Goal: Information Seeking & Learning: Learn about a topic

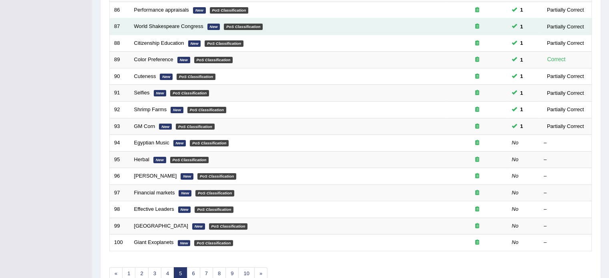
scroll to position [249, 0]
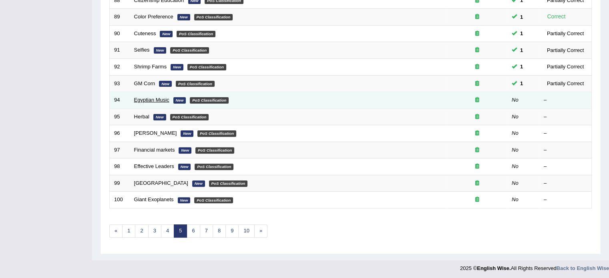
click at [150, 101] on link "Egyptian Music" at bounding box center [151, 100] width 35 height 6
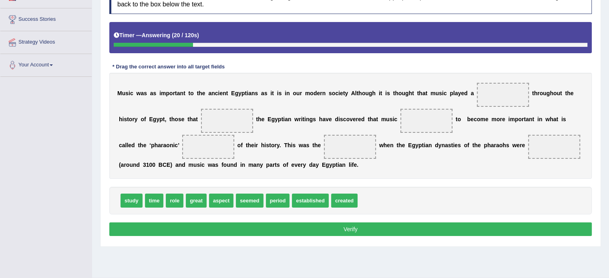
scroll to position [123, 0]
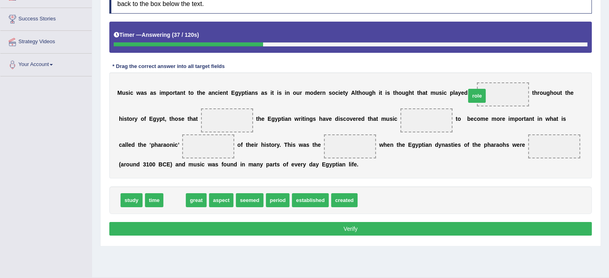
drag, startPoint x: 171, startPoint y: 200, endPoint x: 473, endPoint y: 95, distance: 319.8
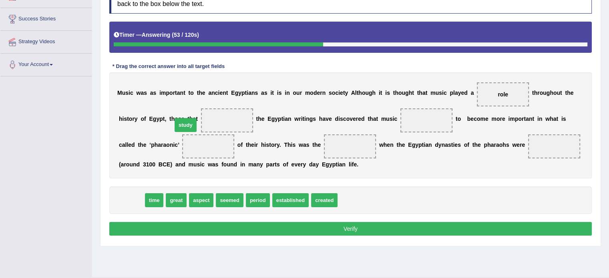
drag, startPoint x: 128, startPoint y: 197, endPoint x: 183, endPoint y: 120, distance: 94.7
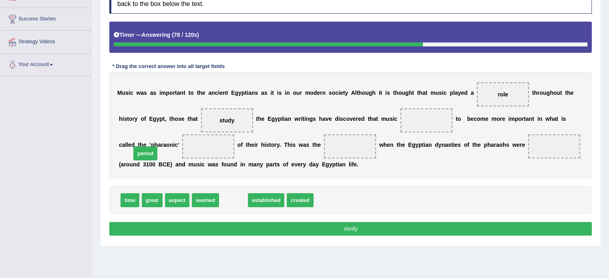
drag, startPoint x: 234, startPoint y: 202, endPoint x: 144, endPoint y: 154, distance: 101.9
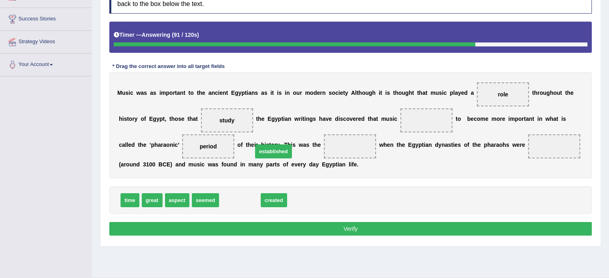
drag, startPoint x: 235, startPoint y: 199, endPoint x: 267, endPoint y: 152, distance: 57.6
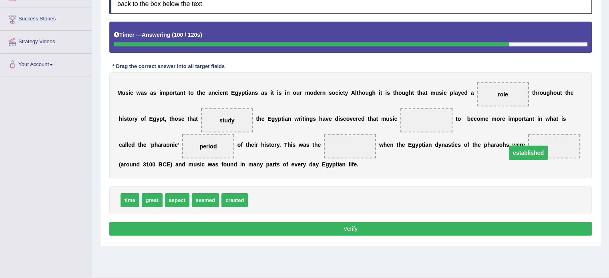
drag, startPoint x: 280, startPoint y: 149, endPoint x: 453, endPoint y: 155, distance: 173.4
click at [224, 203] on span "created" at bounding box center [234, 200] width 26 height 14
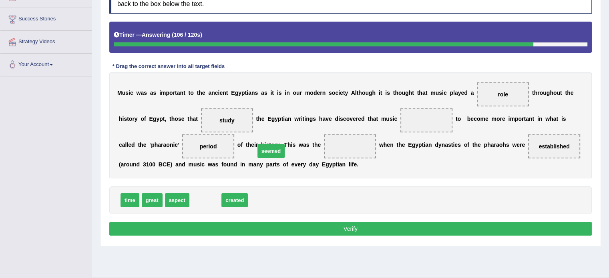
drag, startPoint x: 202, startPoint y: 198, endPoint x: 268, endPoint y: 149, distance: 82.3
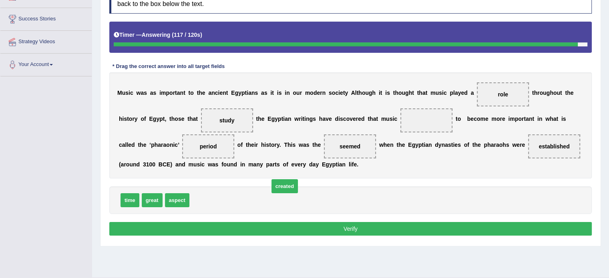
drag, startPoint x: 203, startPoint y: 196, endPoint x: 282, endPoint y: 182, distance: 80.8
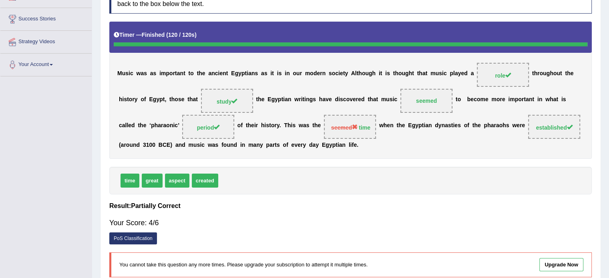
scroll to position [0, 0]
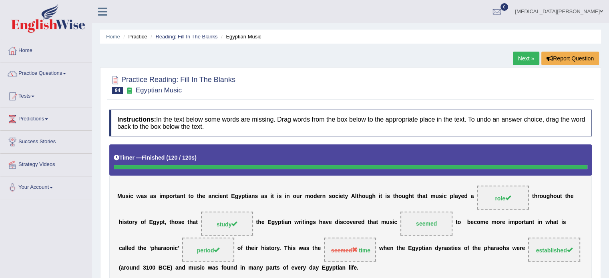
click at [179, 38] on link "Reading: Fill In The Blanks" at bounding box center [186, 37] width 62 height 6
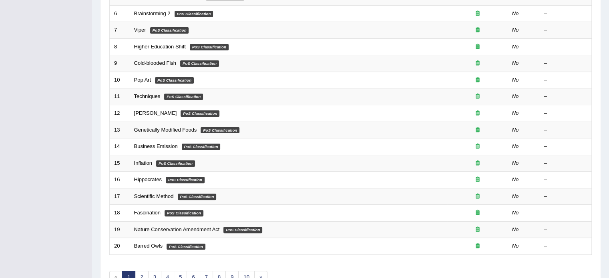
scroll to position [249, 0]
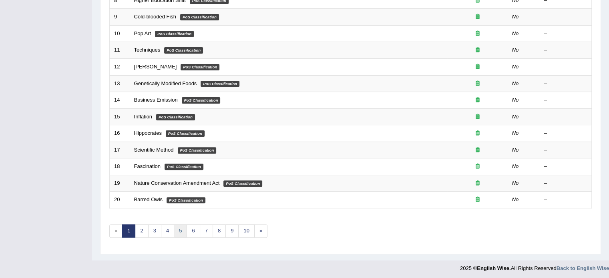
click at [178, 228] on link "5" at bounding box center [180, 230] width 13 height 13
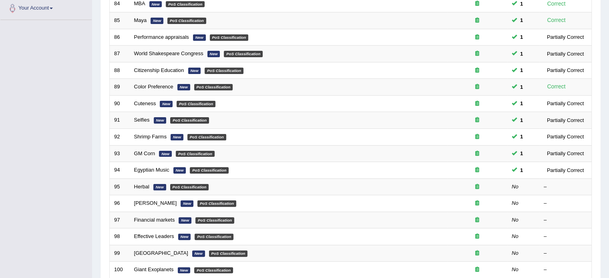
scroll to position [184, 0]
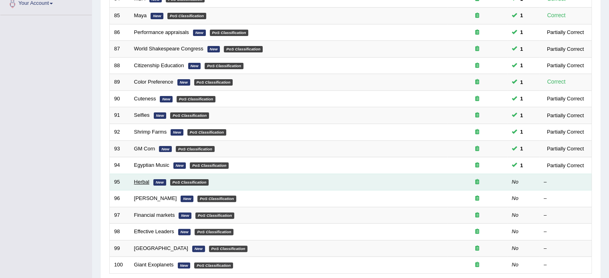
click at [139, 179] on link "Herbal" at bounding box center [141, 182] width 15 height 6
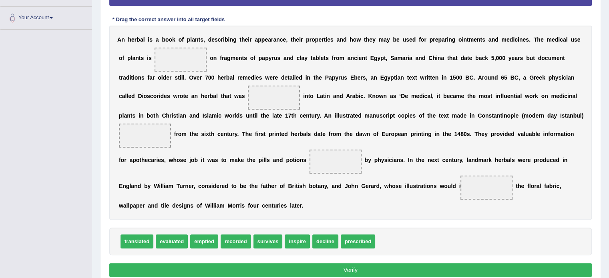
scroll to position [173, 0]
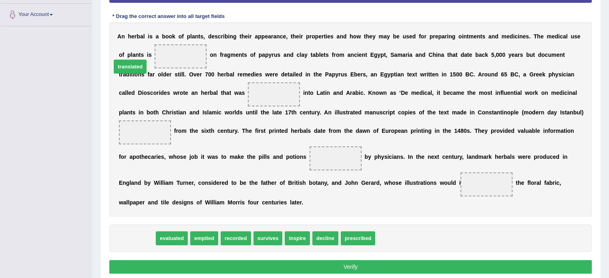
drag, startPoint x: 134, startPoint y: 225, endPoint x: 128, endPoint y: 53, distance: 171.8
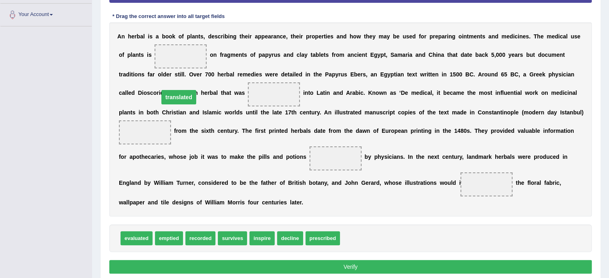
drag, startPoint x: 148, startPoint y: 57, endPoint x: 146, endPoint y: 98, distance: 40.5
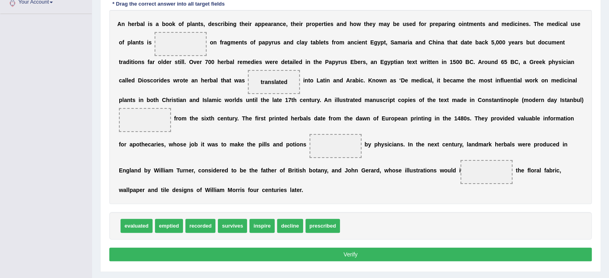
scroll to position [186, 0]
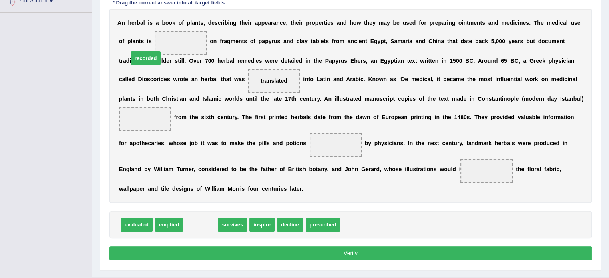
drag, startPoint x: 195, startPoint y: 212, endPoint x: 140, endPoint y: 46, distance: 175.2
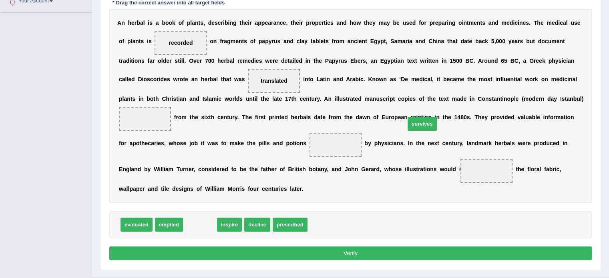
drag, startPoint x: 200, startPoint y: 212, endPoint x: 423, endPoint y: 112, distance: 244.2
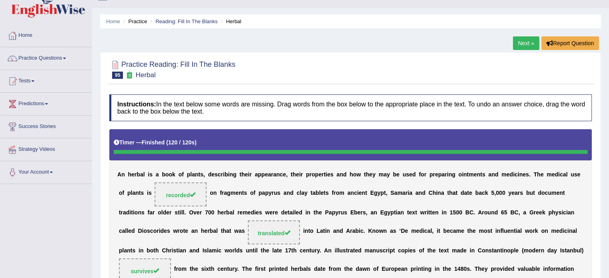
scroll to position [0, 0]
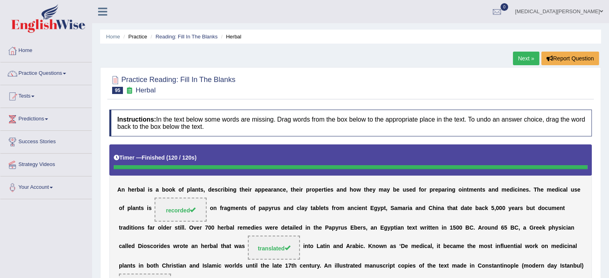
click at [176, 33] on li "Reading: Fill In The Blanks" at bounding box center [182, 37] width 69 height 8
click at [174, 37] on link "Reading: Fill In The Blanks" at bounding box center [186, 37] width 62 height 6
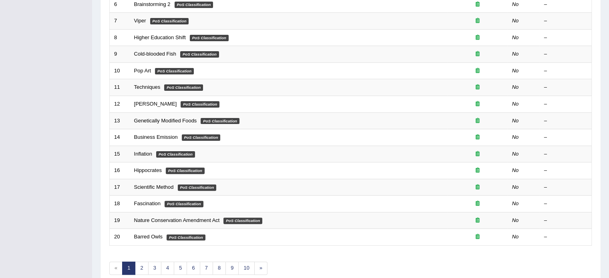
scroll to position [249, 0]
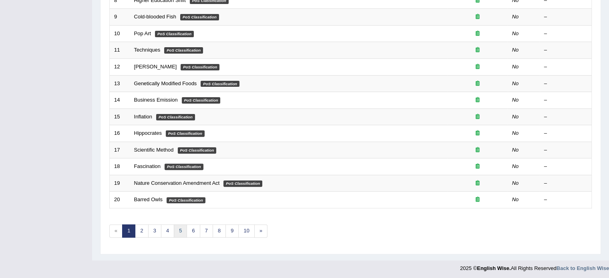
click at [181, 227] on link "5" at bounding box center [180, 230] width 13 height 13
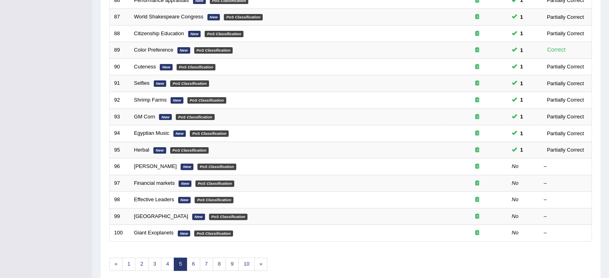
scroll to position [249, 0]
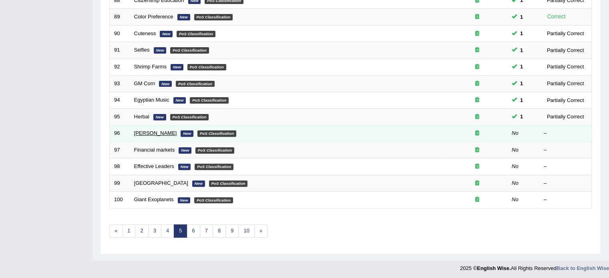
click at [144, 131] on link "[PERSON_NAME]" at bounding box center [155, 133] width 43 height 6
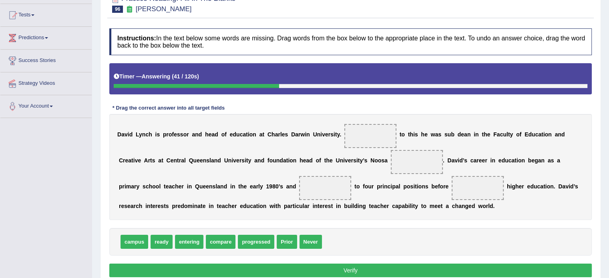
scroll to position [82, 0]
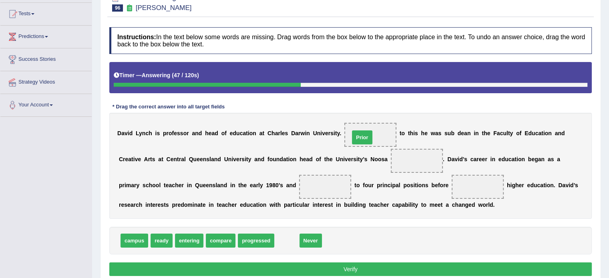
drag, startPoint x: 281, startPoint y: 242, endPoint x: 356, endPoint y: 139, distance: 127.8
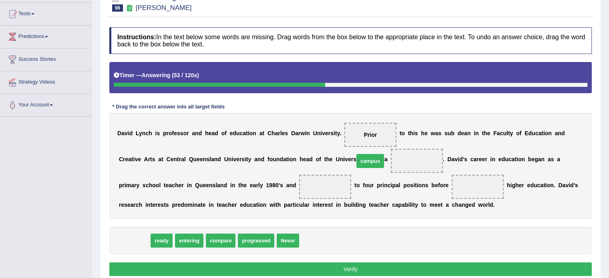
drag, startPoint x: 134, startPoint y: 238, endPoint x: 370, endPoint y: 159, distance: 248.6
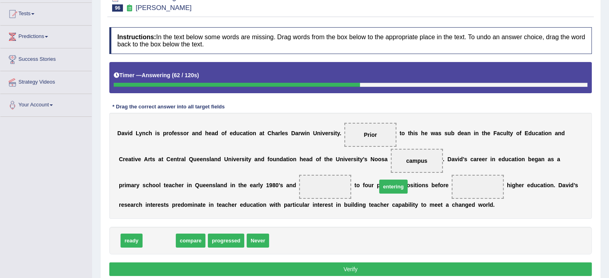
drag, startPoint x: 158, startPoint y: 240, endPoint x: 393, endPoint y: 186, distance: 240.2
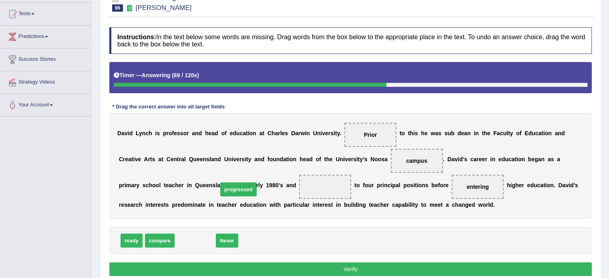
drag, startPoint x: 195, startPoint y: 240, endPoint x: 238, endPoint y: 189, distance: 67.0
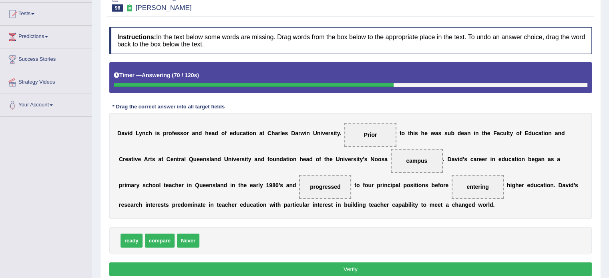
click at [235, 265] on button "Verify" at bounding box center [350, 269] width 482 height 14
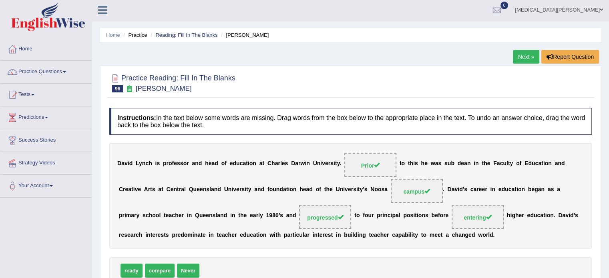
scroll to position [0, 0]
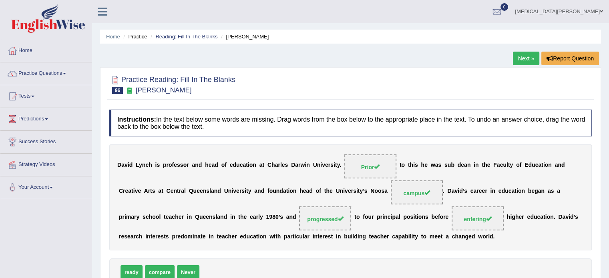
click at [205, 38] on link "Reading: Fill In The Blanks" at bounding box center [186, 37] width 62 height 6
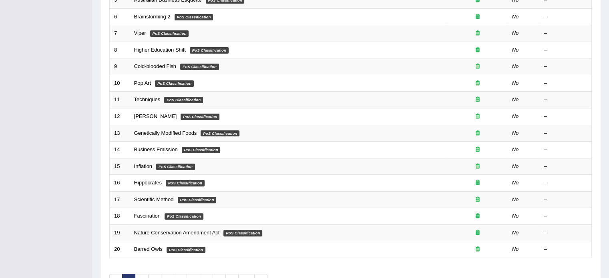
scroll to position [249, 0]
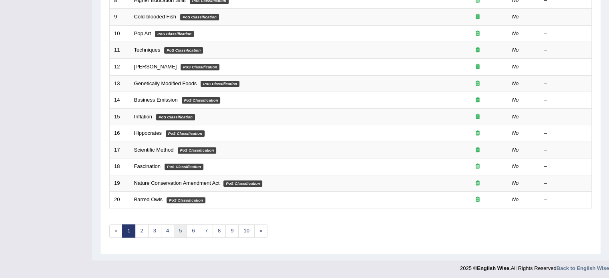
click at [180, 228] on link "5" at bounding box center [180, 230] width 13 height 13
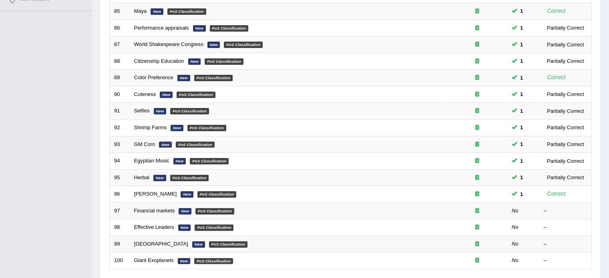
scroll to position [249, 0]
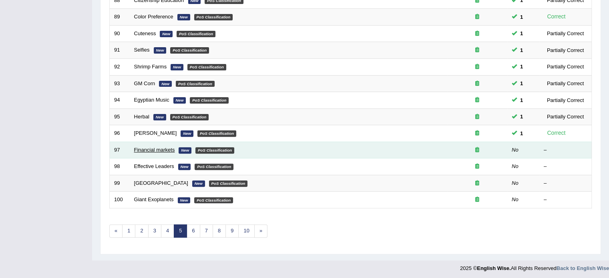
click at [151, 147] on link "Financial markets" at bounding box center [154, 150] width 41 height 6
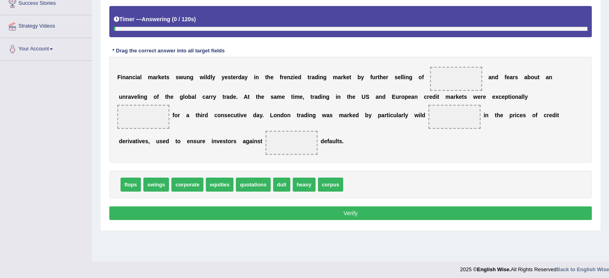
scroll to position [142, 0]
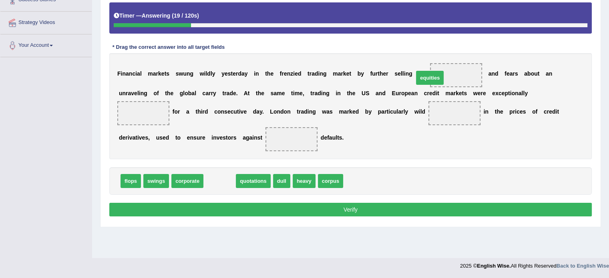
drag, startPoint x: 220, startPoint y: 182, endPoint x: 431, endPoint y: 78, distance: 234.1
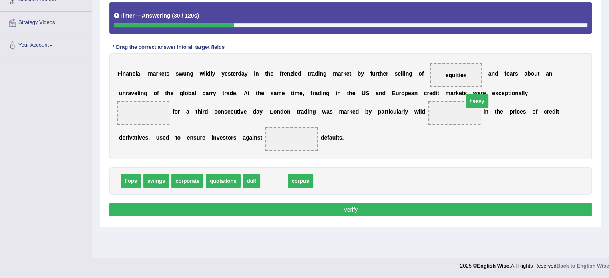
drag, startPoint x: 267, startPoint y: 180, endPoint x: 467, endPoint y: 100, distance: 215.8
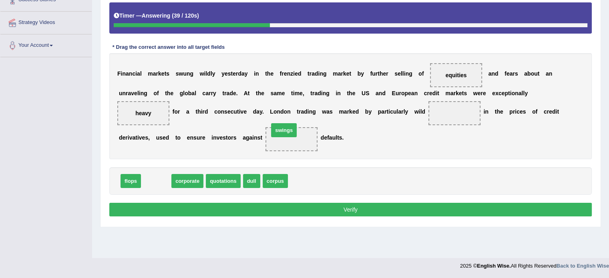
drag, startPoint x: 153, startPoint y: 179, endPoint x: 284, endPoint y: 128, distance: 140.5
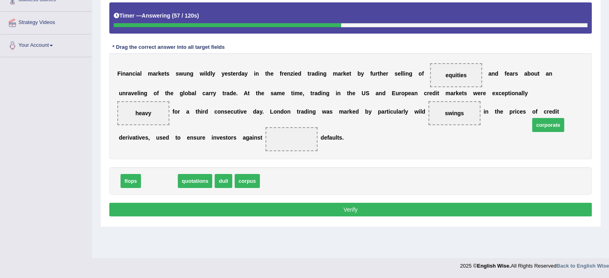
drag, startPoint x: 159, startPoint y: 178, endPoint x: 549, endPoint y: 122, distance: 394.1
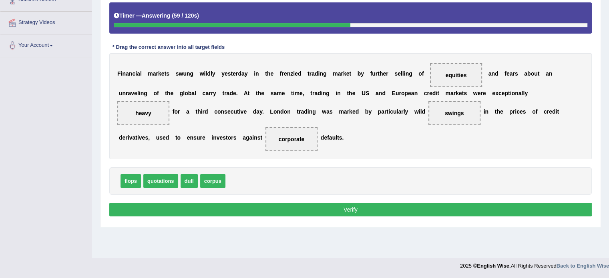
click at [343, 209] on button "Verify" at bounding box center [350, 210] width 482 height 14
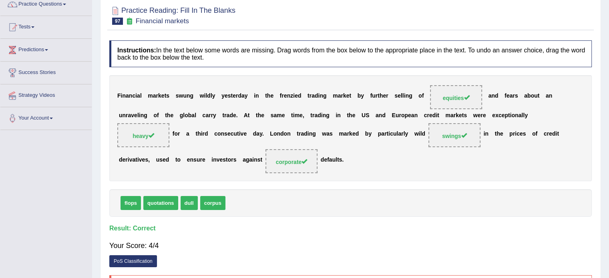
scroll to position [0, 0]
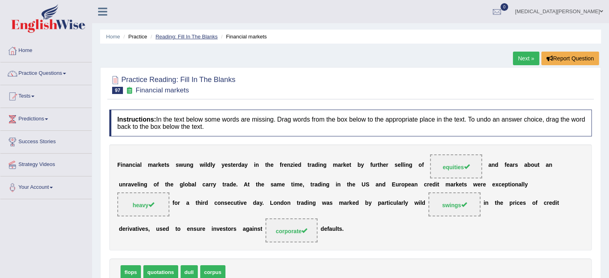
click at [189, 34] on link "Reading: Fill In The Blanks" at bounding box center [186, 37] width 62 height 6
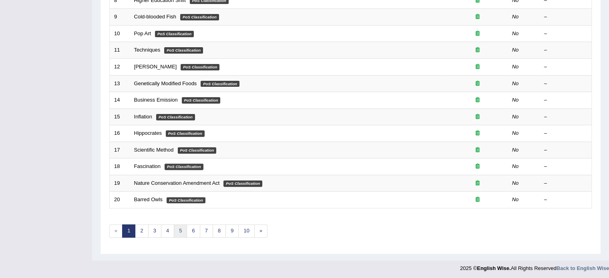
click at [181, 233] on link "5" at bounding box center [180, 230] width 13 height 13
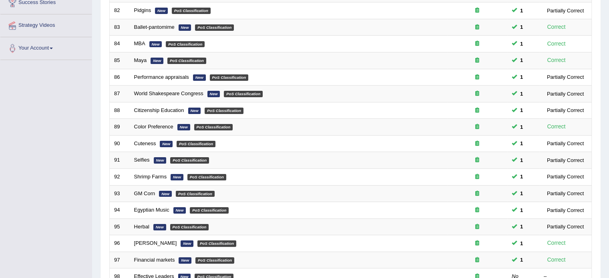
scroll to position [249, 0]
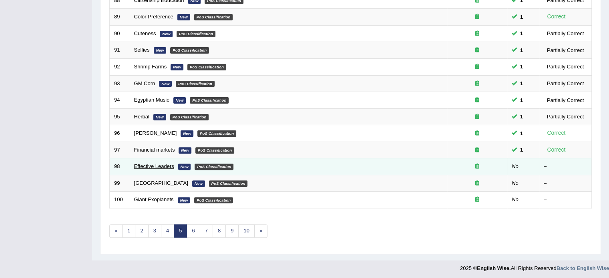
click at [155, 166] on link "Effective Leaders" at bounding box center [154, 166] width 40 height 6
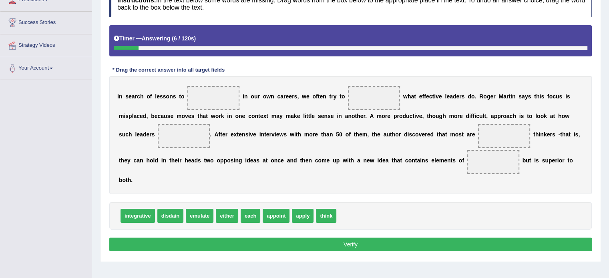
scroll to position [119, 0]
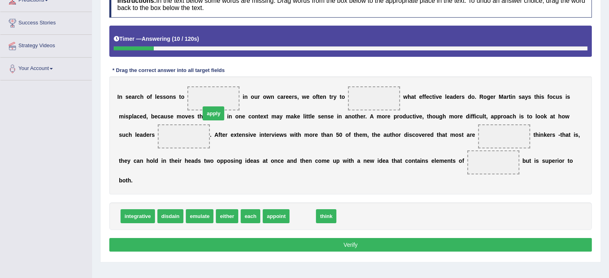
drag, startPoint x: 289, startPoint y: 200, endPoint x: 202, endPoint y: 98, distance: 135.1
drag, startPoint x: 290, startPoint y: 204, endPoint x: 344, endPoint y: 103, distance: 114.6
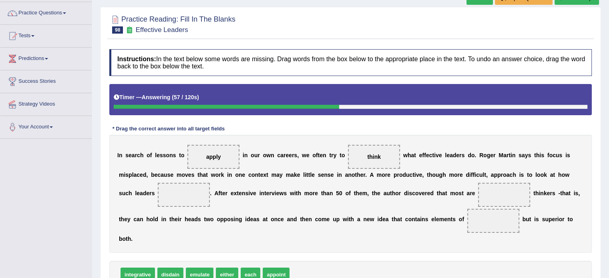
scroll to position [37, 0]
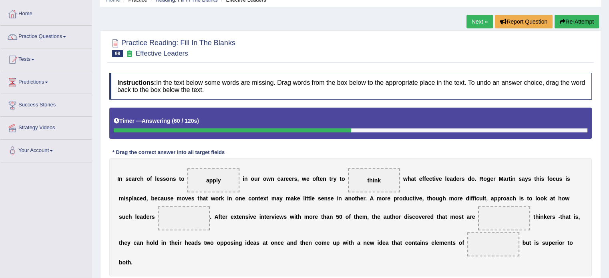
click at [569, 24] on button "Re-Attempt" at bounding box center [576, 22] width 44 height 14
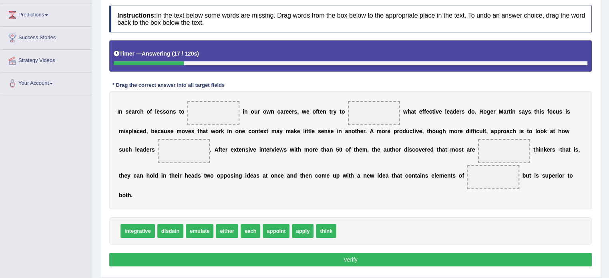
scroll to position [110, 0]
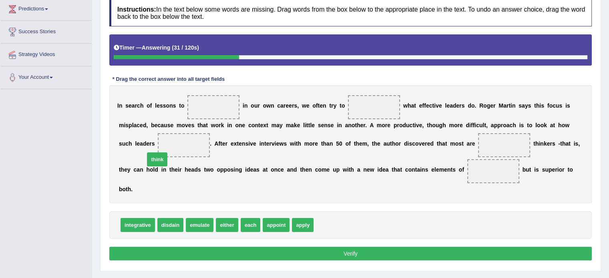
drag, startPoint x: 299, startPoint y: 207, endPoint x: 146, endPoint y: 147, distance: 164.1
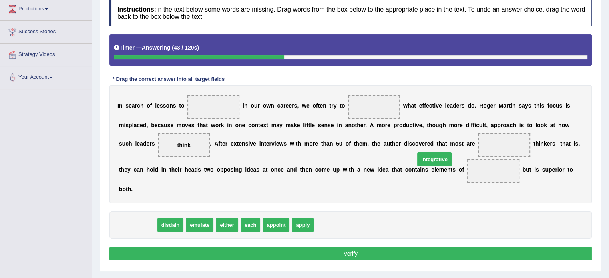
drag, startPoint x: 138, startPoint y: 211, endPoint x: 436, endPoint y: 145, distance: 305.6
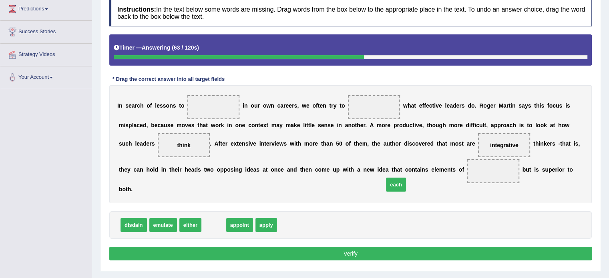
drag, startPoint x: 212, startPoint y: 212, endPoint x: 394, endPoint y: 171, distance: 186.7
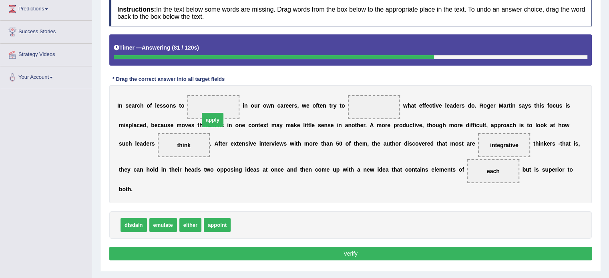
drag, startPoint x: 233, startPoint y: 212, endPoint x: 202, endPoint y: 107, distance: 110.1
drag, startPoint x: 163, startPoint y: 212, endPoint x: 210, endPoint y: 110, distance: 112.1
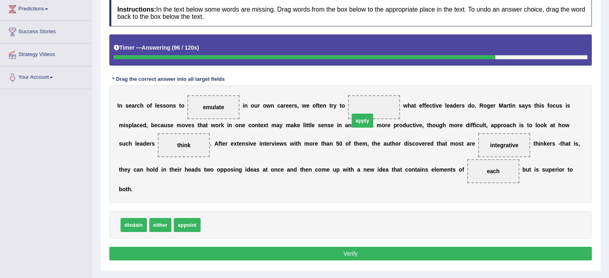
drag, startPoint x: 205, startPoint y: 214, endPoint x: 350, endPoint y: 109, distance: 179.3
click at [237, 247] on button "Verify" at bounding box center [350, 254] width 482 height 14
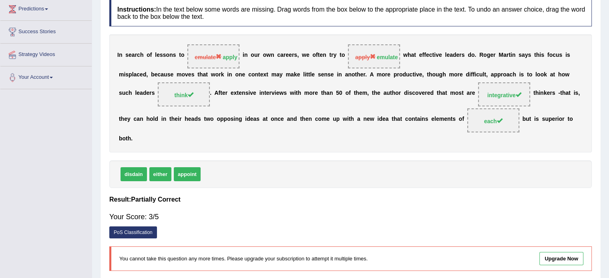
click at [237, 246] on div "You cannot take this question any more times. Please upgrade your subscription …" at bounding box center [350, 258] width 482 height 24
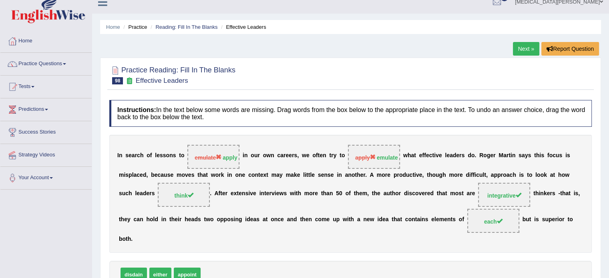
scroll to position [10, 0]
click at [190, 23] on link "Reading: Fill In The Blanks" at bounding box center [186, 26] width 62 height 6
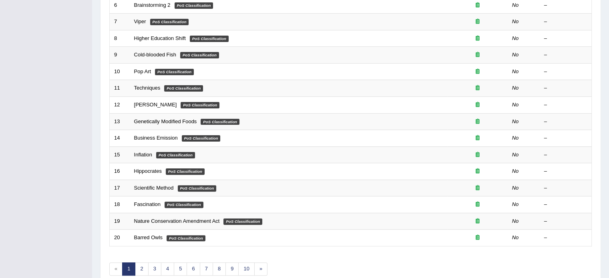
scroll to position [249, 0]
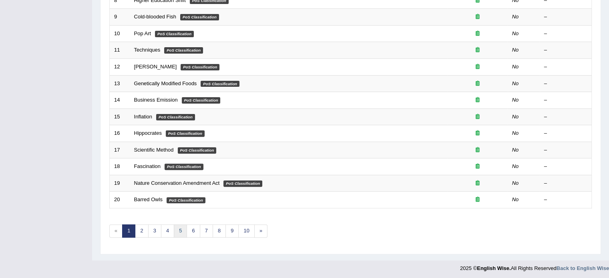
click at [179, 228] on link "5" at bounding box center [180, 230] width 13 height 13
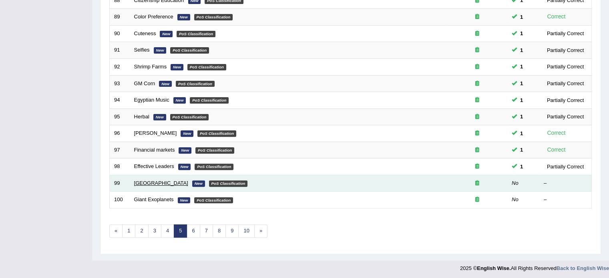
click at [143, 180] on link "[GEOGRAPHIC_DATA]" at bounding box center [161, 183] width 54 height 6
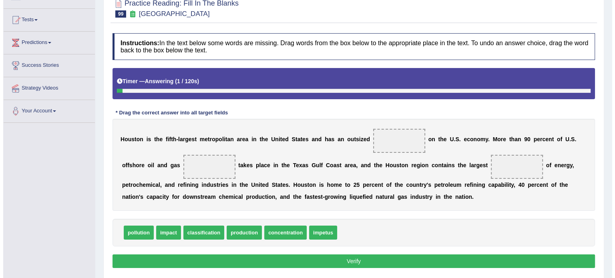
scroll to position [78, 0]
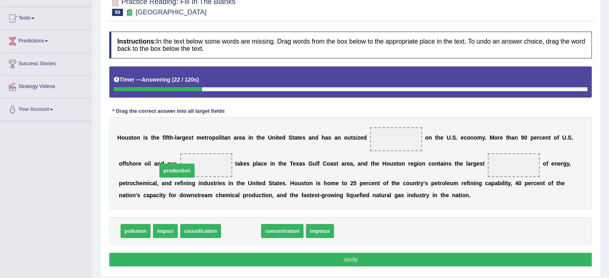
drag, startPoint x: 233, startPoint y: 230, endPoint x: 167, endPoint y: 168, distance: 90.6
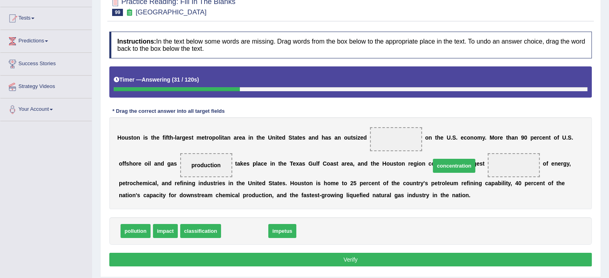
drag, startPoint x: 228, startPoint y: 228, endPoint x: 438, endPoint y: 163, distance: 219.2
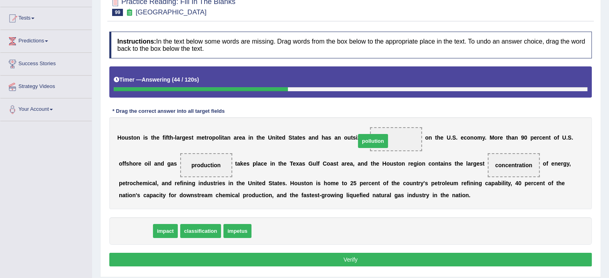
drag, startPoint x: 138, startPoint y: 229, endPoint x: 375, endPoint y: 138, distance: 253.7
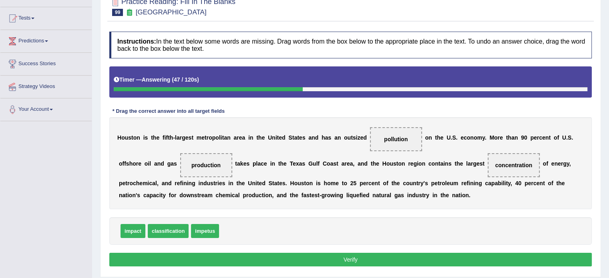
click at [302, 258] on button "Verify" at bounding box center [350, 260] width 482 height 14
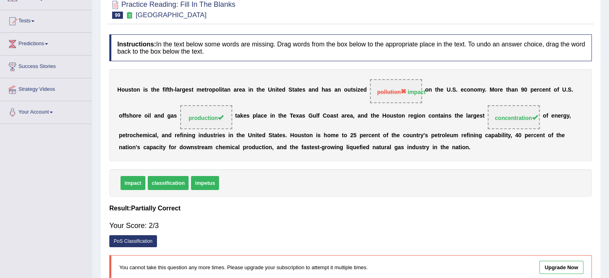
scroll to position [0, 0]
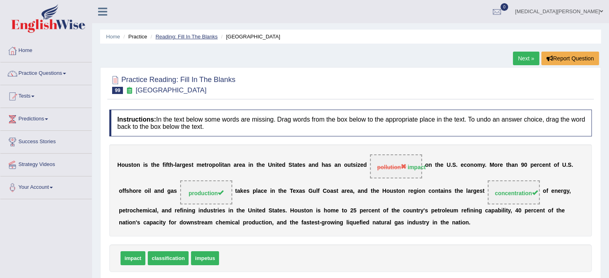
click at [171, 36] on link "Reading: Fill In The Blanks" at bounding box center [186, 37] width 62 height 6
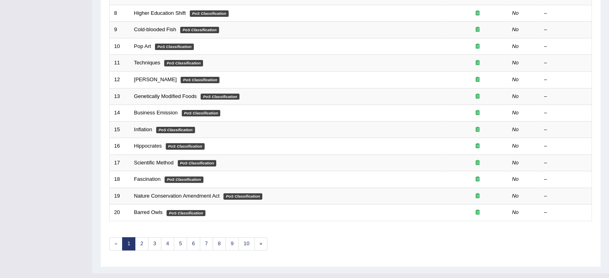
scroll to position [249, 0]
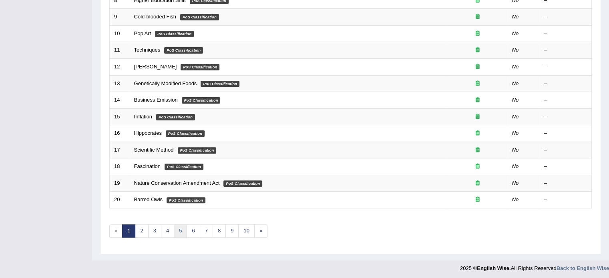
click at [182, 230] on link "5" at bounding box center [180, 230] width 13 height 13
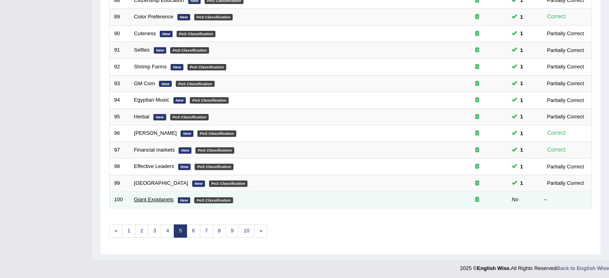
click at [145, 200] on link "Giant Exoplanets" at bounding box center [154, 199] width 40 height 6
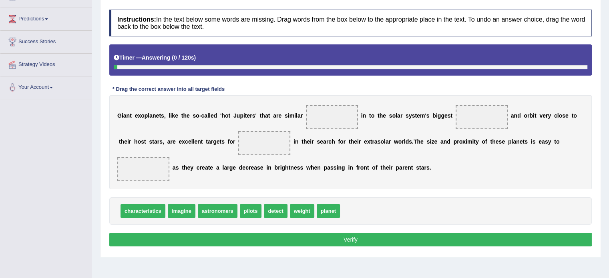
scroll to position [100, 0]
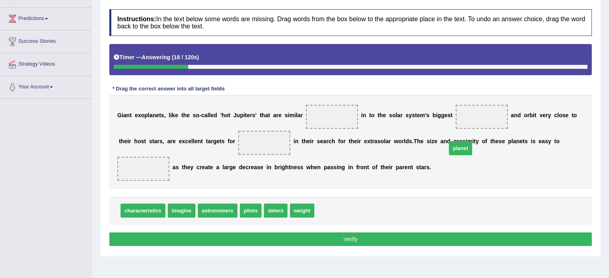
drag, startPoint x: 317, startPoint y: 195, endPoint x: 459, endPoint y: 129, distance: 156.6
click at [459, 129] on div "G i a n t e x o p l a n e t s , l i k e t h e s o - c a l l e d ' h o t J u p i…" at bounding box center [350, 142] width 482 height 94
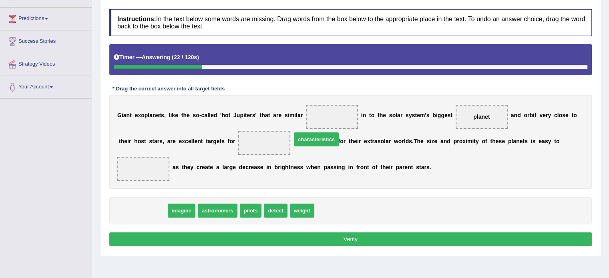
drag, startPoint x: 154, startPoint y: 193, endPoint x: 327, endPoint y: 122, distance: 187.5
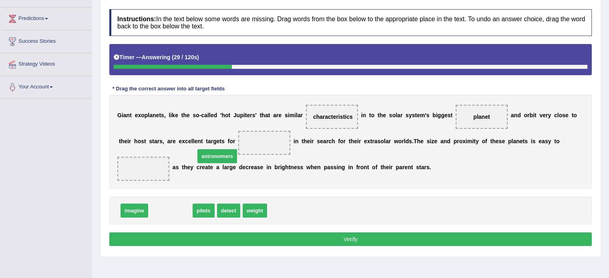
drag, startPoint x: 173, startPoint y: 195, endPoint x: 220, endPoint y: 140, distance: 72.1
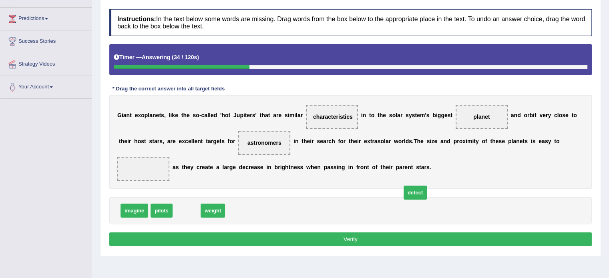
drag, startPoint x: 184, startPoint y: 194, endPoint x: 437, endPoint y: 166, distance: 255.2
click at [427, 186] on span "detect" at bounding box center [414, 193] width 23 height 14
drag, startPoint x: 182, startPoint y: 195, endPoint x: 527, endPoint y: 140, distance: 348.4
click at [342, 232] on button "Verify" at bounding box center [350, 239] width 482 height 14
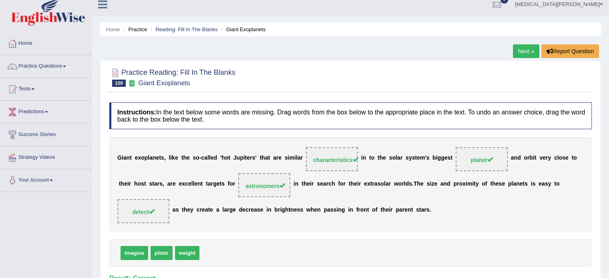
scroll to position [0, 0]
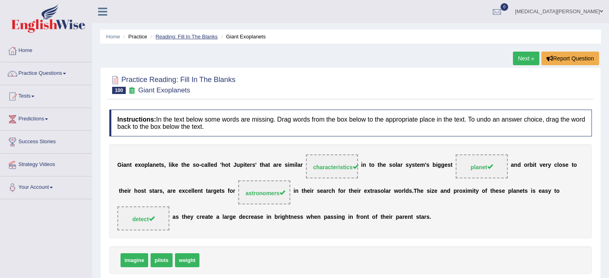
click at [200, 38] on link "Reading: Fill In The Blanks" at bounding box center [186, 37] width 62 height 6
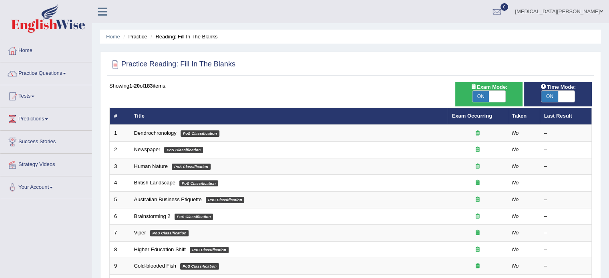
scroll to position [249, 0]
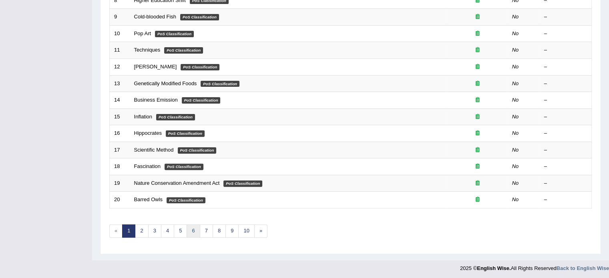
click at [193, 230] on link "6" at bounding box center [192, 230] width 13 height 13
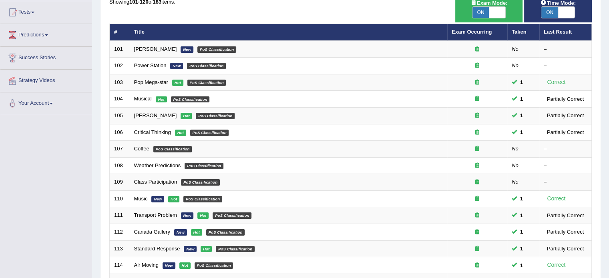
scroll to position [75, 0]
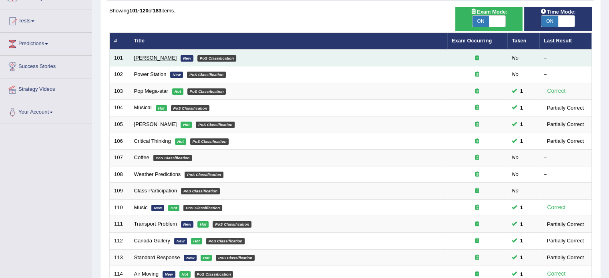
click at [147, 55] on link "[PERSON_NAME]" at bounding box center [155, 58] width 43 height 6
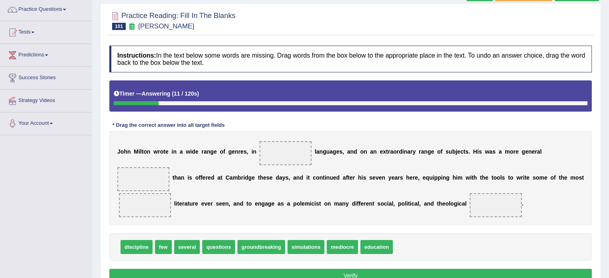
scroll to position [63, 0]
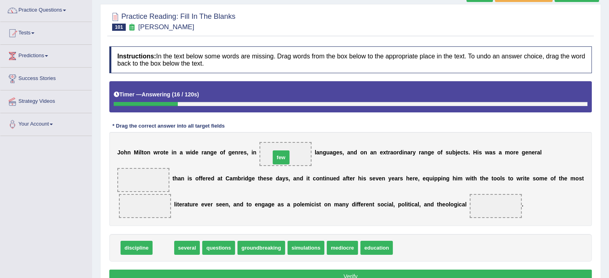
drag, startPoint x: 160, startPoint y: 248, endPoint x: 278, endPoint y: 158, distance: 148.4
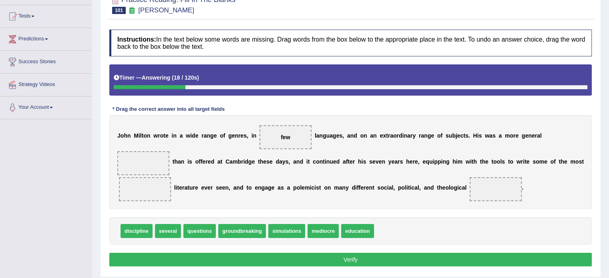
scroll to position [80, 0]
click at [239, 232] on span "groundbreaking" at bounding box center [242, 231] width 48 height 14
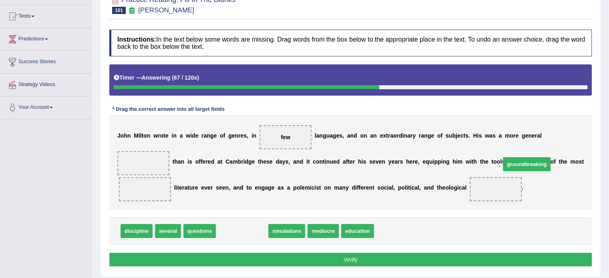
drag, startPoint x: 227, startPoint y: 231, endPoint x: 509, endPoint y: 164, distance: 289.6
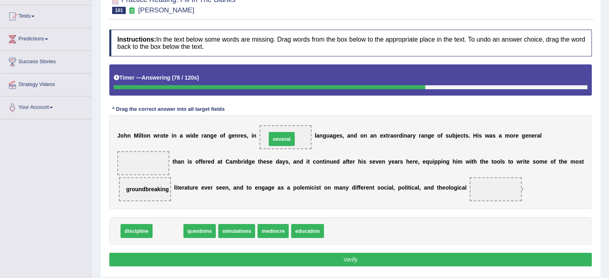
drag, startPoint x: 165, startPoint y: 229, endPoint x: 278, endPoint y: 136, distance: 146.2
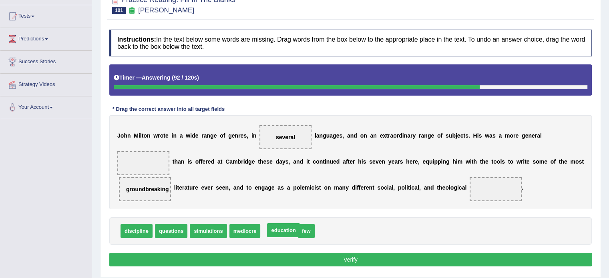
drag, startPoint x: 271, startPoint y: 228, endPoint x: 275, endPoint y: 228, distance: 4.5
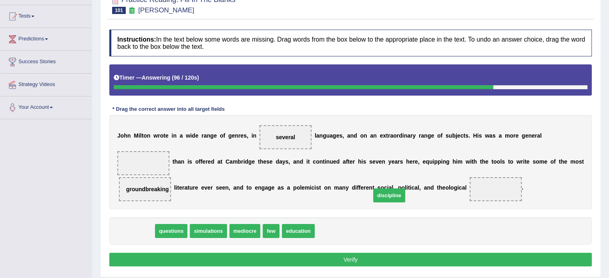
drag, startPoint x: 135, startPoint y: 229, endPoint x: 388, endPoint y: 194, distance: 255.0
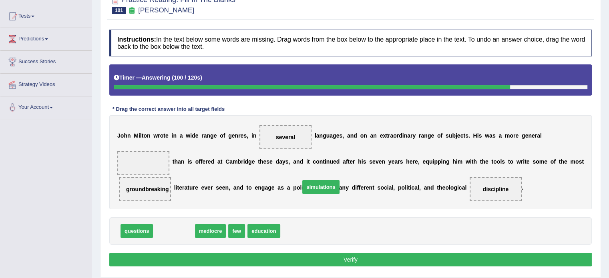
drag, startPoint x: 164, startPoint y: 228, endPoint x: 427, endPoint y: 178, distance: 267.0
click at [339, 180] on span "simulations" at bounding box center [320, 187] width 37 height 14
drag, startPoint x: 176, startPoint y: 232, endPoint x: 537, endPoint y: 138, distance: 373.0
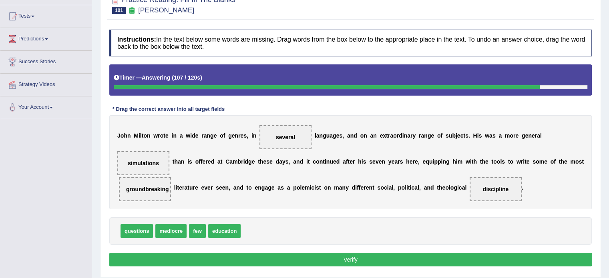
click at [344, 214] on div "Instructions: In the text below some words are missing. Drag words from the box…" at bounding box center [350, 149] width 486 height 247
click at [325, 258] on button "Verify" at bounding box center [350, 260] width 482 height 14
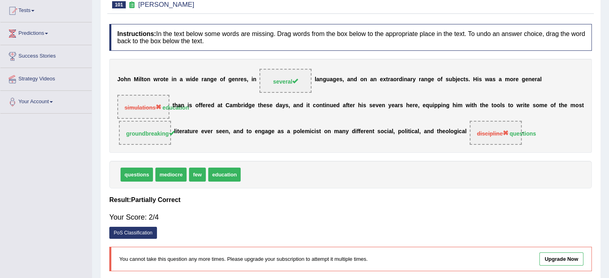
scroll to position [86, 0]
click at [318, 207] on div "Your Score: 2/4" at bounding box center [350, 216] width 482 height 19
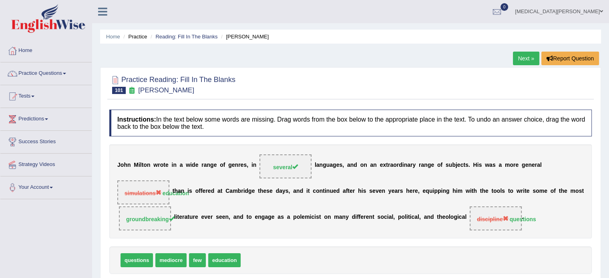
scroll to position [0, 0]
click at [197, 35] on link "Reading: Fill In The Blanks" at bounding box center [186, 37] width 62 height 6
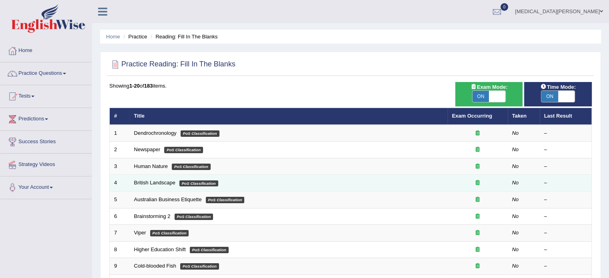
scroll to position [249, 0]
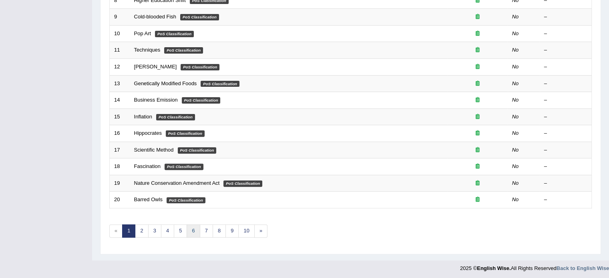
click at [193, 231] on link "6" at bounding box center [192, 230] width 13 height 13
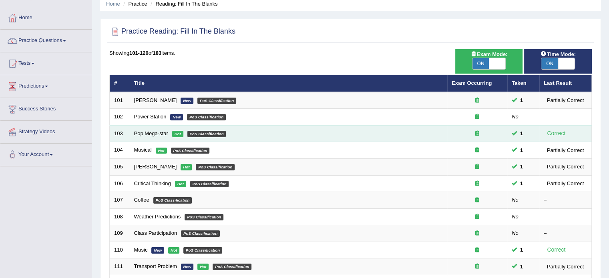
scroll to position [32, 0]
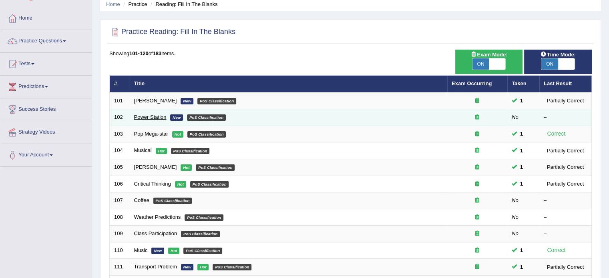
click at [154, 116] on link "Power Station" at bounding box center [150, 117] width 32 height 6
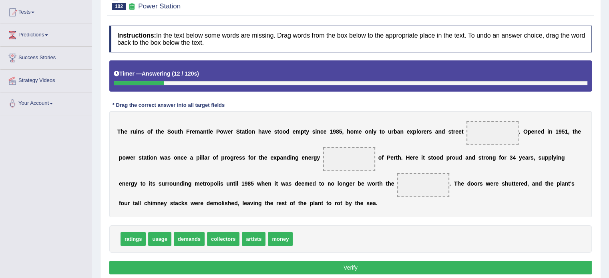
scroll to position [86, 0]
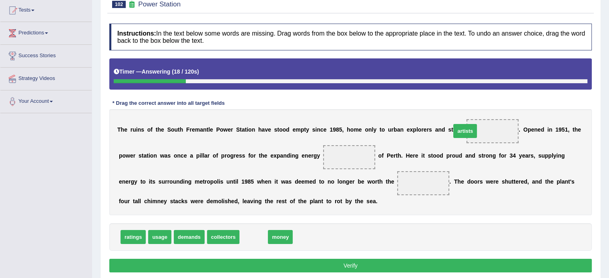
drag, startPoint x: 253, startPoint y: 236, endPoint x: 463, endPoint y: 130, distance: 235.5
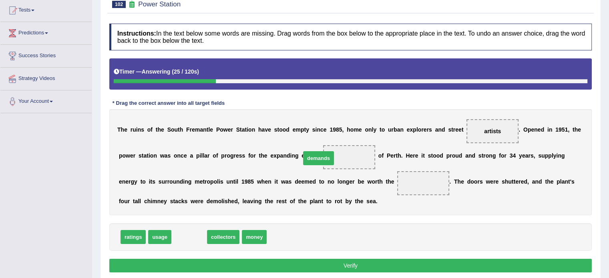
drag, startPoint x: 192, startPoint y: 236, endPoint x: 321, endPoint y: 157, distance: 151.4
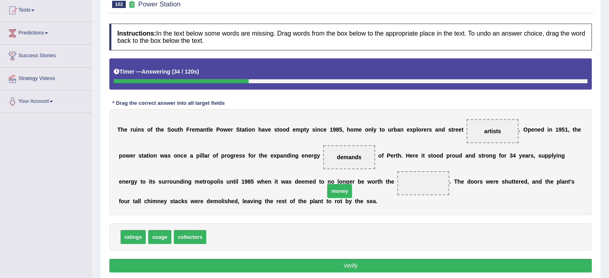
drag, startPoint x: 217, startPoint y: 232, endPoint x: 335, endPoint y: 184, distance: 127.9
click at [292, 264] on button "Verify" at bounding box center [350, 266] width 482 height 14
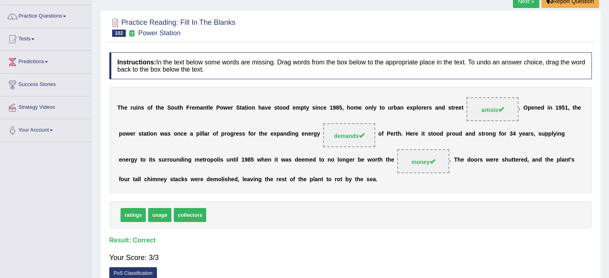
scroll to position [0, 0]
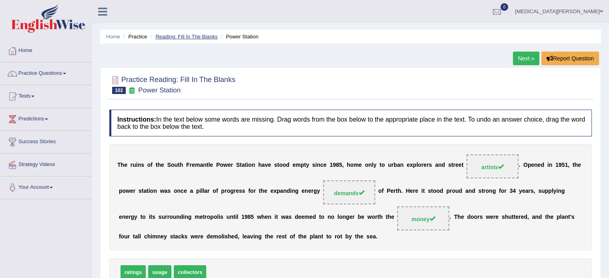
click at [195, 36] on link "Reading: Fill In The Blanks" at bounding box center [186, 37] width 62 height 6
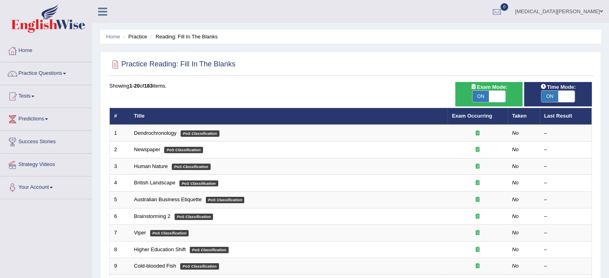
scroll to position [249, 0]
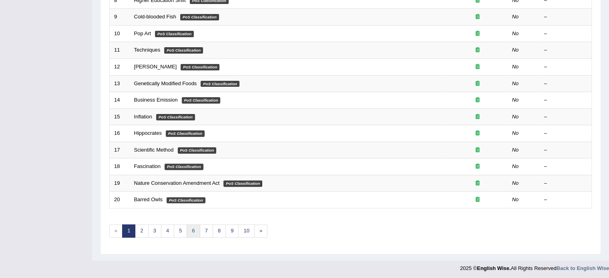
click at [190, 230] on link "6" at bounding box center [192, 230] width 13 height 13
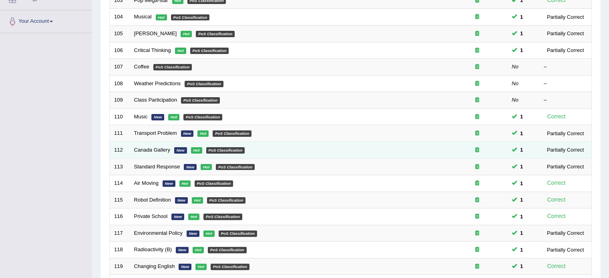
scroll to position [249, 0]
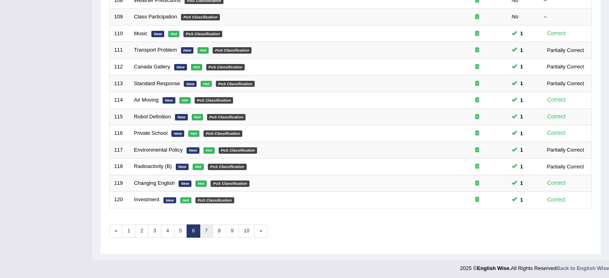
click at [204, 225] on link "7" at bounding box center [206, 230] width 13 height 13
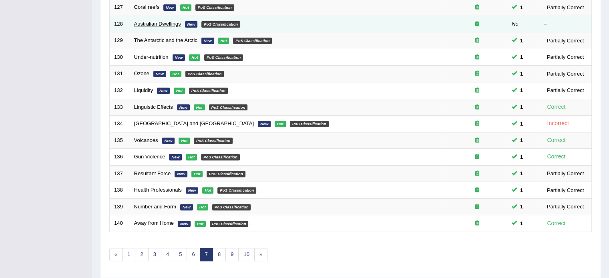
scroll to position [226, 0]
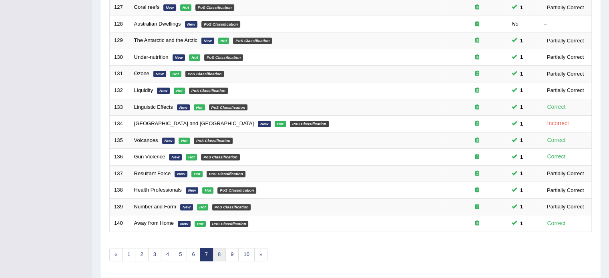
click at [216, 248] on link "8" at bounding box center [218, 254] width 13 height 13
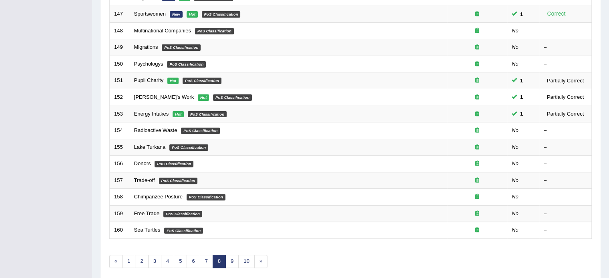
scroll to position [249, 0]
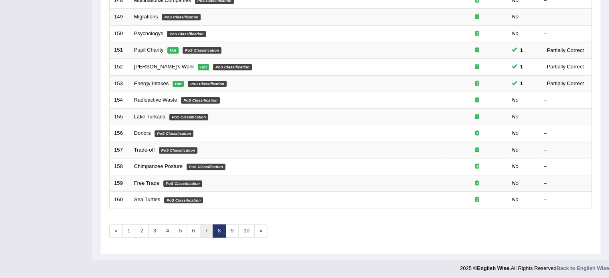
click at [201, 227] on link "7" at bounding box center [206, 230] width 13 height 13
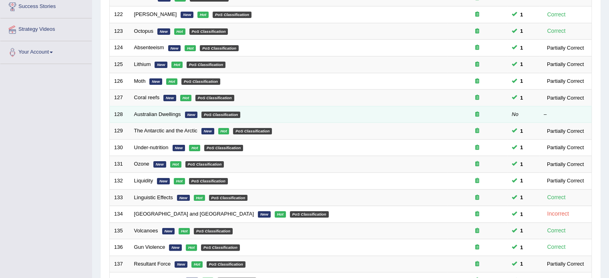
scroll to position [129, 0]
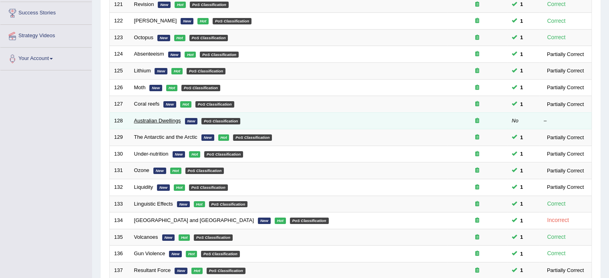
click at [141, 118] on link "Australian Dwellings" at bounding box center [157, 121] width 47 height 6
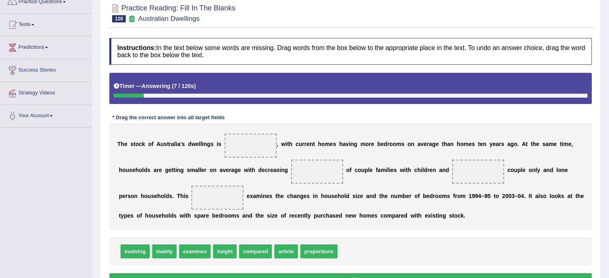
scroll to position [72, 0]
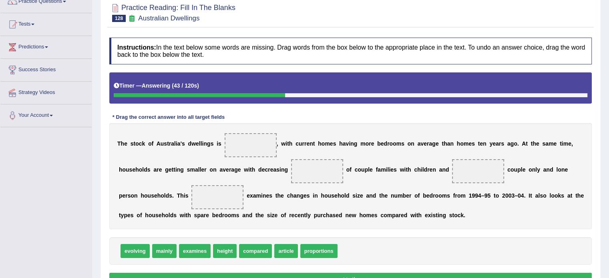
click at [166, 249] on span "mainly" at bounding box center [164, 251] width 24 height 14
drag, startPoint x: 165, startPoint y: 249, endPoint x: 408, endPoint y: 170, distance: 255.8
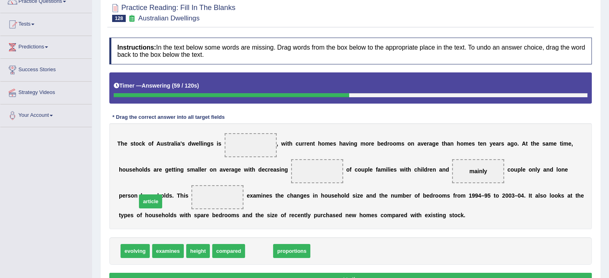
drag, startPoint x: 240, startPoint y: 248, endPoint x: 138, endPoint y: 201, distance: 112.3
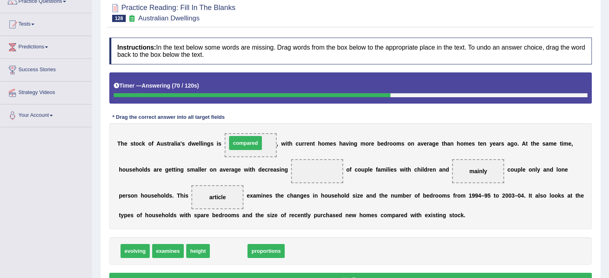
drag, startPoint x: 227, startPoint y: 248, endPoint x: 244, endPoint y: 126, distance: 123.2
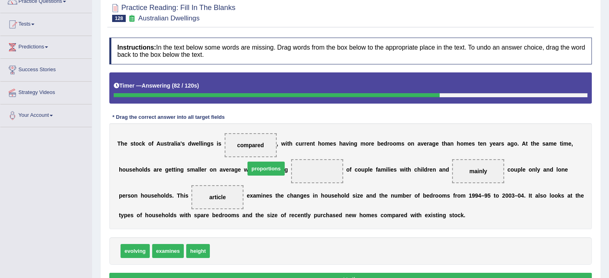
drag, startPoint x: 232, startPoint y: 251, endPoint x: 266, endPoint y: 171, distance: 86.9
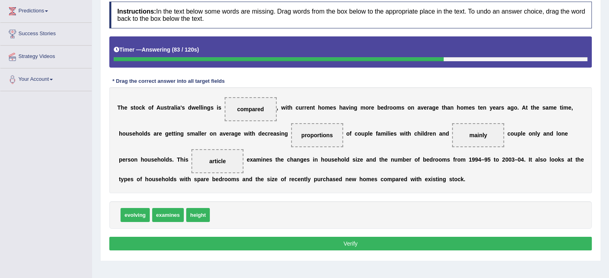
scroll to position [112, 0]
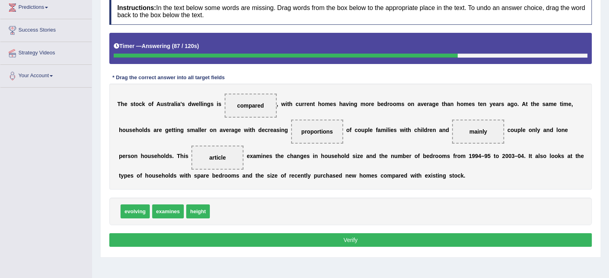
click at [270, 237] on button "Verify" at bounding box center [350, 240] width 482 height 14
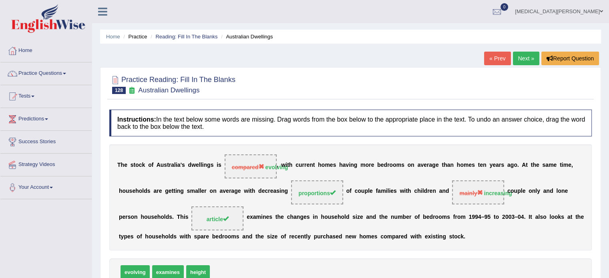
scroll to position [0, 0]
click at [186, 36] on link "Reading: Fill In The Blanks" at bounding box center [186, 37] width 62 height 6
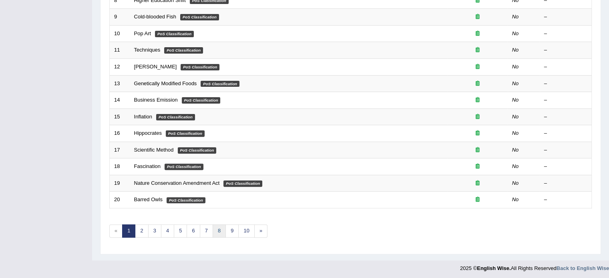
click at [213, 230] on link "8" at bounding box center [218, 230] width 13 height 13
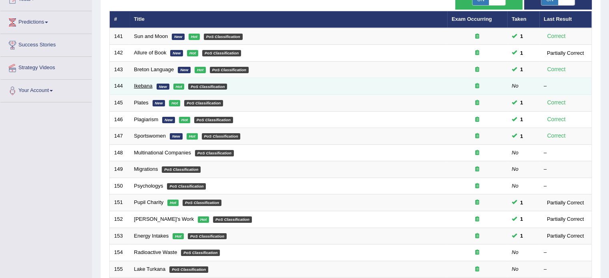
scroll to position [249, 0]
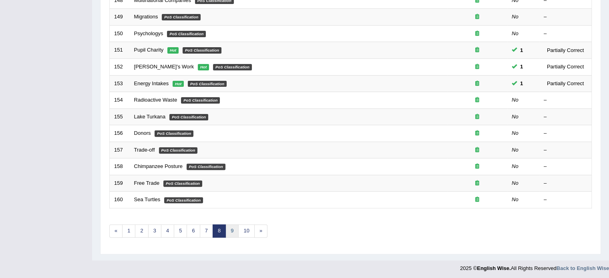
click at [232, 234] on link "9" at bounding box center [231, 230] width 13 height 13
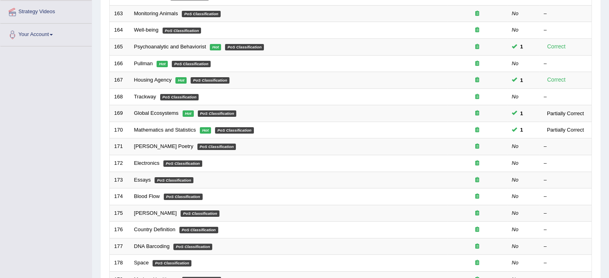
scroll to position [249, 0]
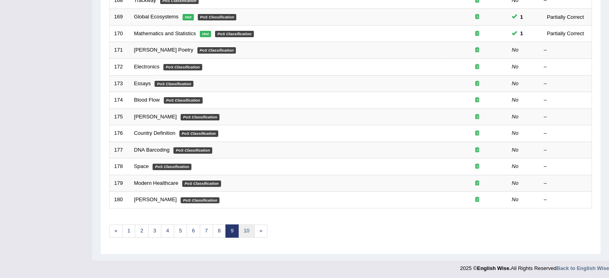
click at [246, 230] on link "10" at bounding box center [246, 230] width 16 height 13
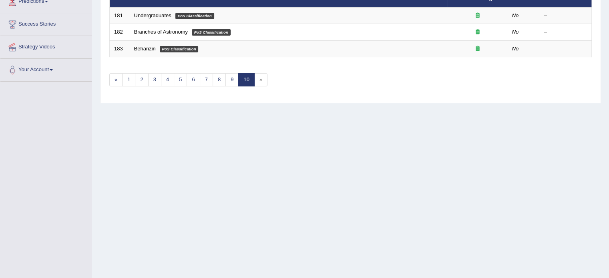
scroll to position [126, 0]
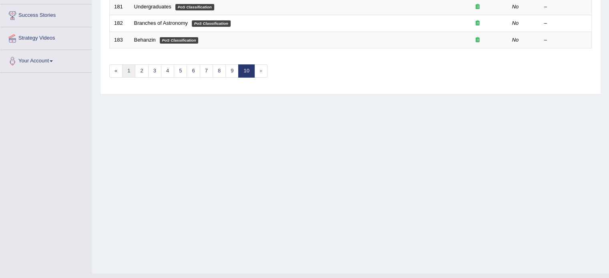
click at [132, 71] on link "1" at bounding box center [128, 70] width 13 height 13
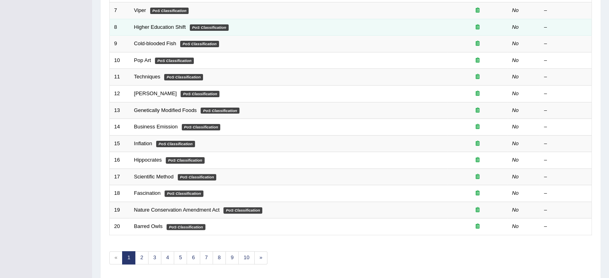
scroll to position [249, 0]
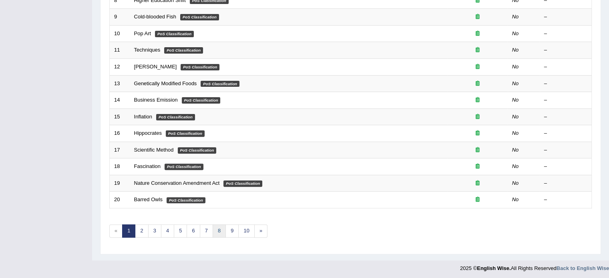
click at [216, 225] on link "8" at bounding box center [218, 230] width 13 height 13
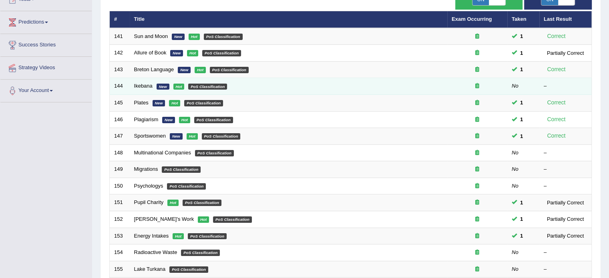
scroll to position [95, 0]
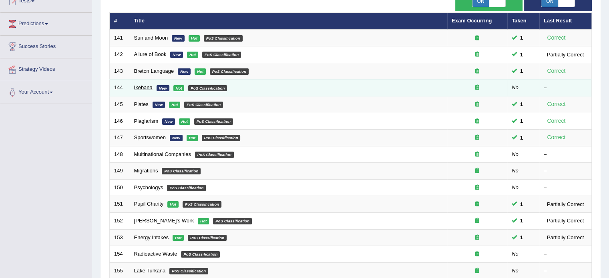
click at [144, 87] on link "Ikebana" at bounding box center [143, 87] width 18 height 6
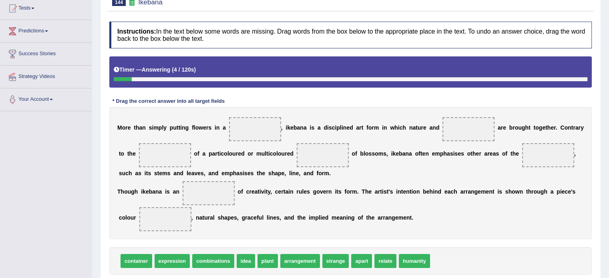
scroll to position [90, 0]
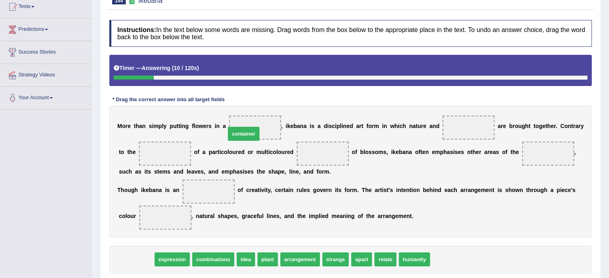
drag, startPoint x: 139, startPoint y: 259, endPoint x: 246, endPoint y: 133, distance: 165.4
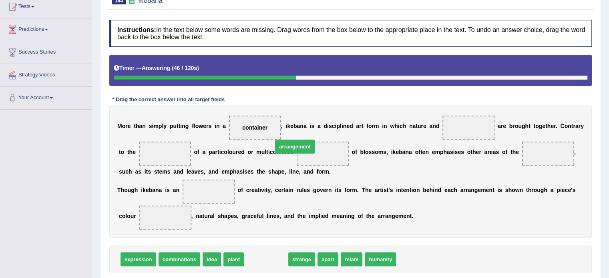
drag, startPoint x: 259, startPoint y: 258, endPoint x: 288, endPoint y: 145, distance: 116.9
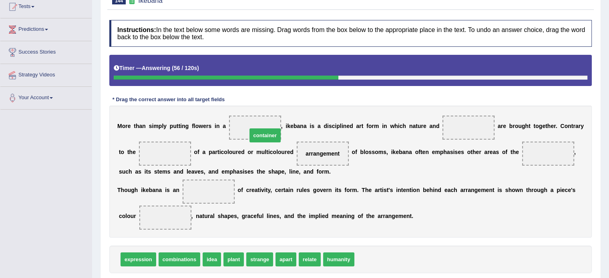
drag, startPoint x: 355, startPoint y: 257, endPoint x: 247, endPoint y: 133, distance: 164.2
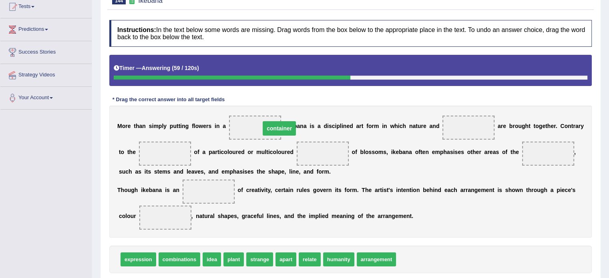
drag, startPoint x: 291, startPoint y: 155, endPoint x: 248, endPoint y: 130, distance: 50.0
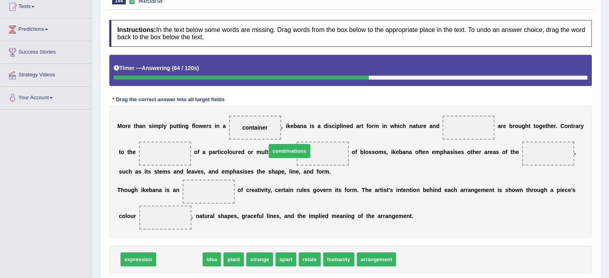
drag, startPoint x: 177, startPoint y: 259, endPoint x: 288, endPoint y: 152, distance: 153.9
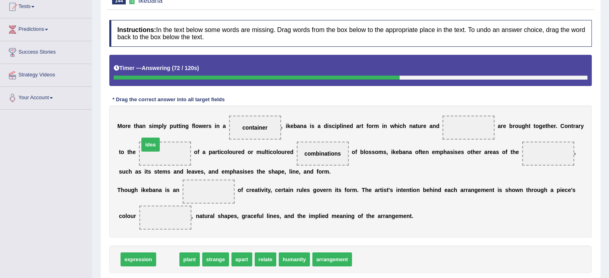
drag, startPoint x: 164, startPoint y: 257, endPoint x: 147, endPoint y: 134, distance: 124.0
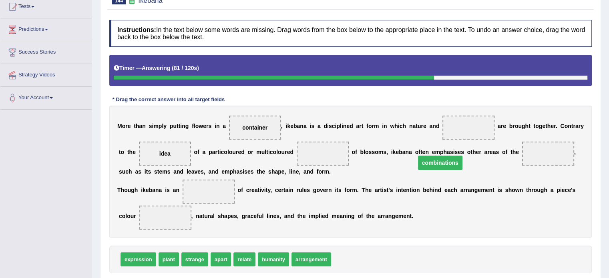
drag, startPoint x: 288, startPoint y: 153, endPoint x: 449, endPoint y: 155, distance: 160.1
click at [449, 156] on span "combinations" at bounding box center [440, 163] width 44 height 14
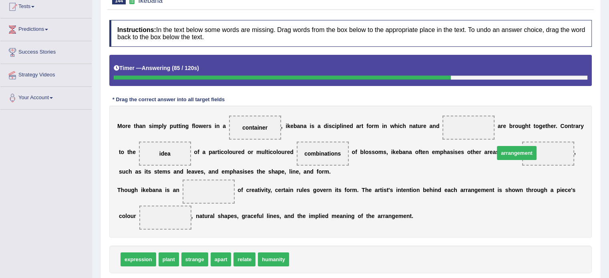
drag, startPoint x: 303, startPoint y: 260, endPoint x: 509, endPoint y: 153, distance: 231.2
click at [304, 151] on span "combinations" at bounding box center [322, 153] width 36 height 6
drag, startPoint x: 291, startPoint y: 151, endPoint x: 518, endPoint y: 150, distance: 226.5
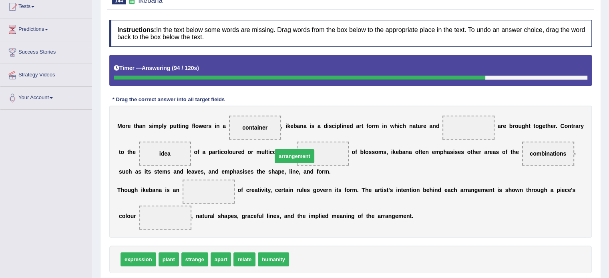
drag, startPoint x: 303, startPoint y: 257, endPoint x: 286, endPoint y: 154, distance: 104.6
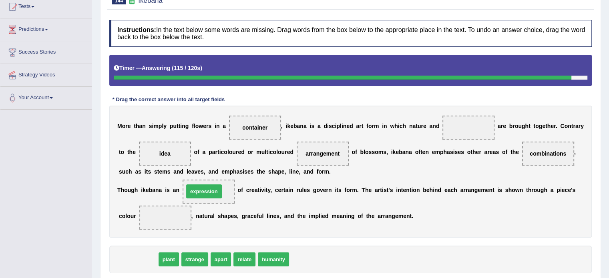
drag, startPoint x: 131, startPoint y: 258, endPoint x: 197, endPoint y: 190, distance: 94.5
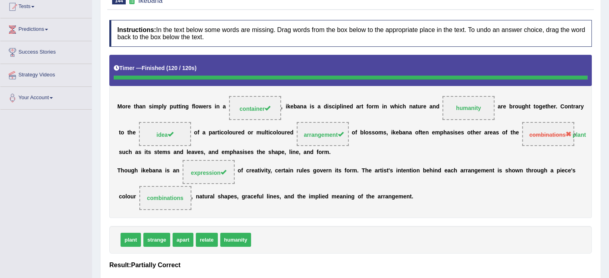
scroll to position [0, 0]
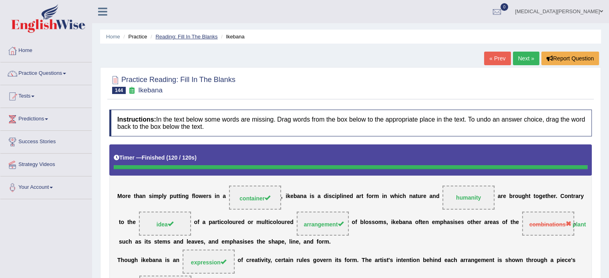
click at [167, 37] on link "Reading: Fill In The Blanks" at bounding box center [186, 37] width 62 height 6
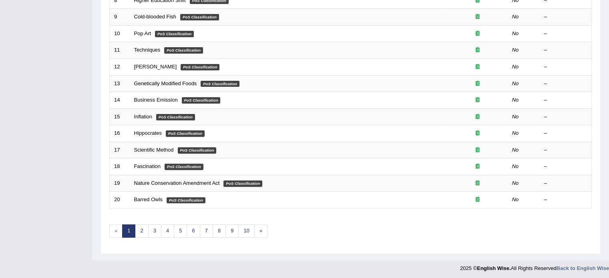
scroll to position [245, 0]
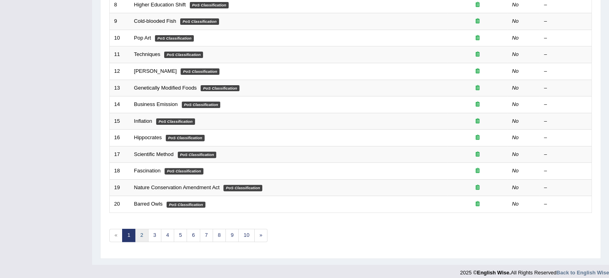
click at [144, 232] on link "2" at bounding box center [141, 235] width 13 height 13
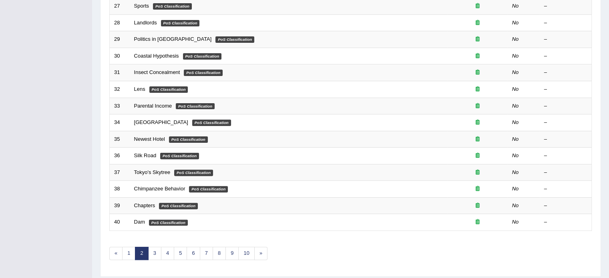
scroll to position [249, 0]
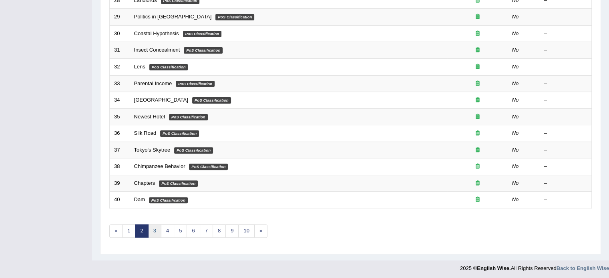
click at [152, 228] on link "3" at bounding box center [154, 230] width 13 height 13
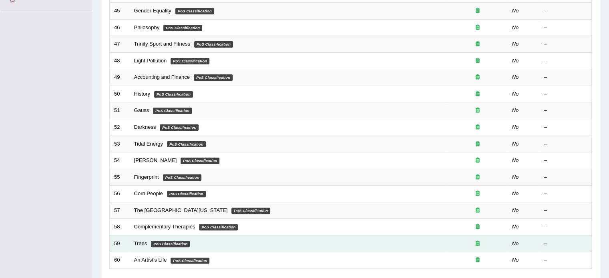
scroll to position [249, 0]
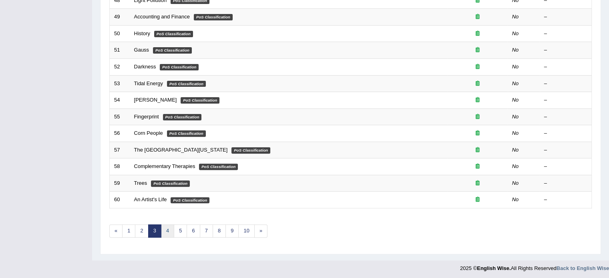
click at [166, 231] on link "4" at bounding box center [167, 230] width 13 height 13
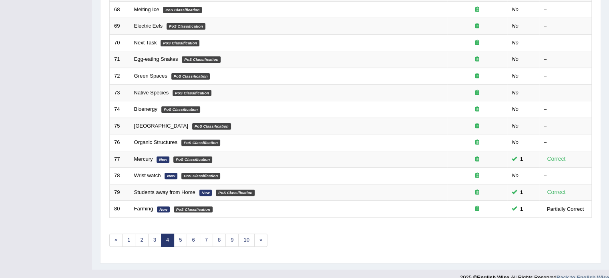
scroll to position [243, 0]
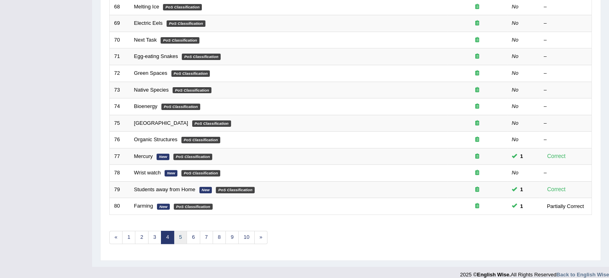
click at [178, 232] on link "5" at bounding box center [180, 237] width 13 height 13
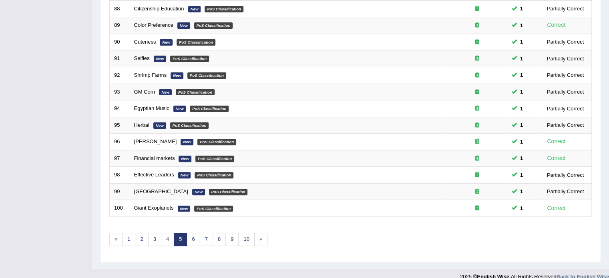
scroll to position [248, 0]
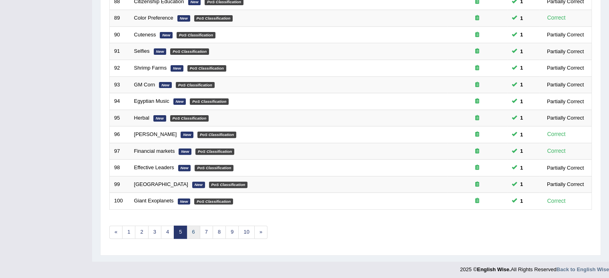
click at [192, 230] on link "6" at bounding box center [192, 232] width 13 height 13
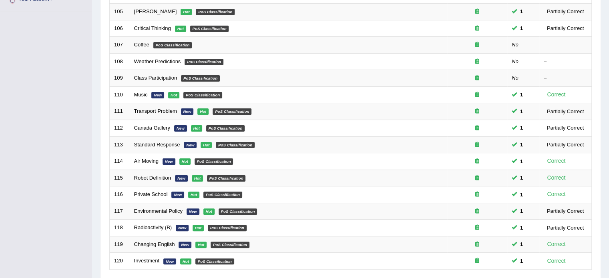
scroll to position [188, 0]
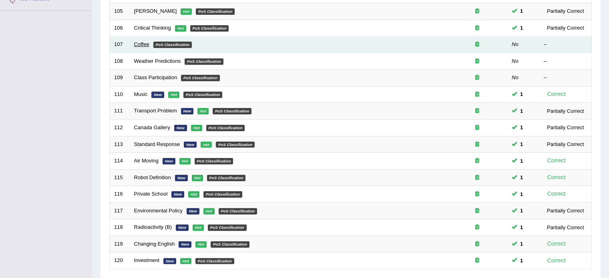
click at [141, 41] on link "Coffee" at bounding box center [141, 44] width 15 height 6
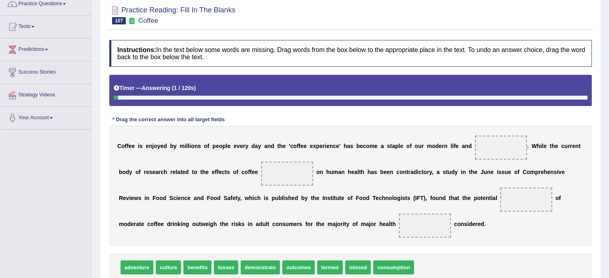
scroll to position [73, 0]
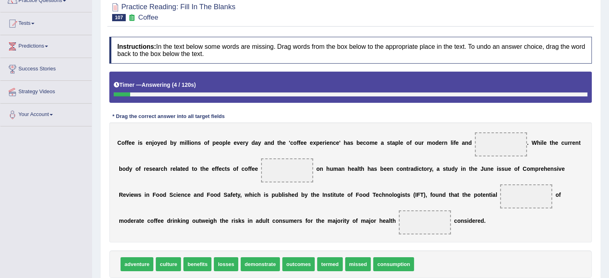
click at [314, 174] on div "C o f f e e i s e n j o y e d b y m i l l i o n s o f p e o p l e e v e r y d a…" at bounding box center [350, 182] width 482 height 120
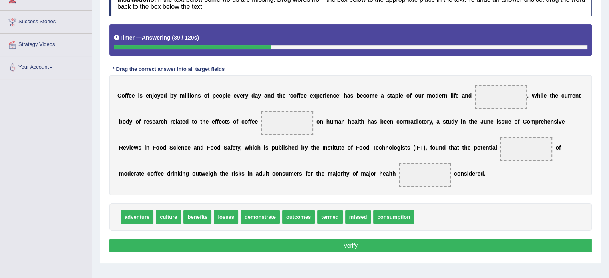
scroll to position [121, 0]
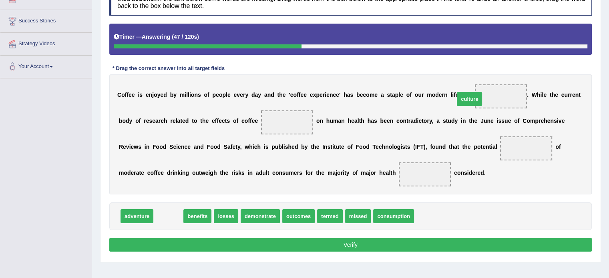
drag, startPoint x: 170, startPoint y: 215, endPoint x: 468, endPoint y: 98, distance: 320.5
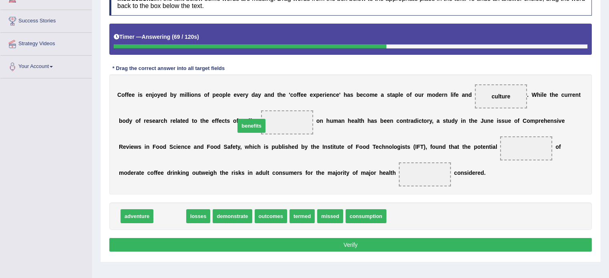
drag, startPoint x: 158, startPoint y: 217, endPoint x: 240, endPoint y: 126, distance: 121.8
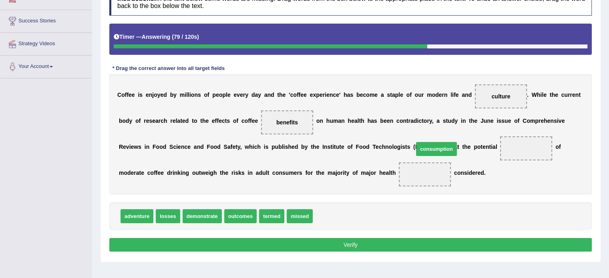
drag, startPoint x: 327, startPoint y: 216, endPoint x: 427, endPoint y: 148, distance: 121.0
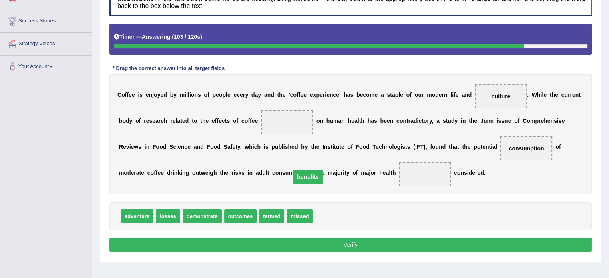
drag, startPoint x: 255, startPoint y: 124, endPoint x: 276, endPoint y: 179, distance: 58.4
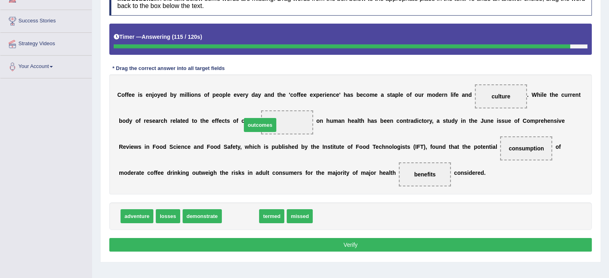
drag, startPoint x: 237, startPoint y: 215, endPoint x: 256, endPoint y: 124, distance: 93.2
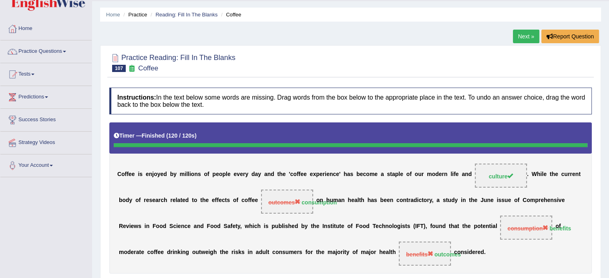
scroll to position [0, 0]
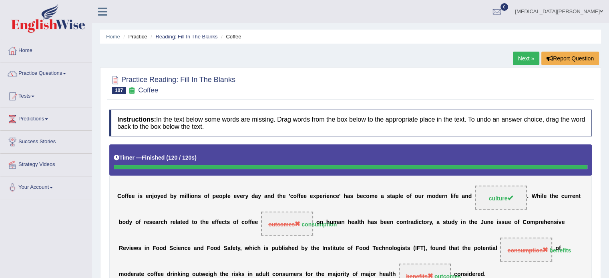
click at [190, 33] on li "Reading: Fill In The Blanks" at bounding box center [182, 37] width 69 height 8
click at [187, 38] on link "Reading: Fill In The Blanks" at bounding box center [186, 37] width 62 height 6
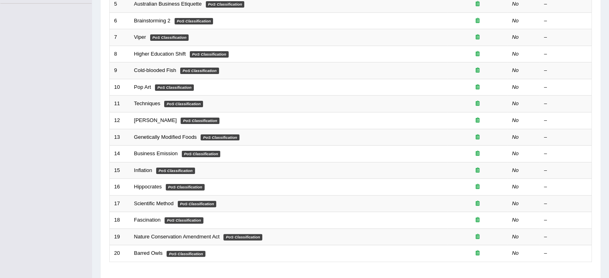
scroll to position [249, 0]
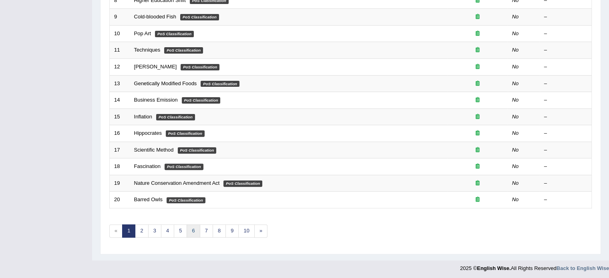
click at [189, 228] on link "6" at bounding box center [192, 230] width 13 height 13
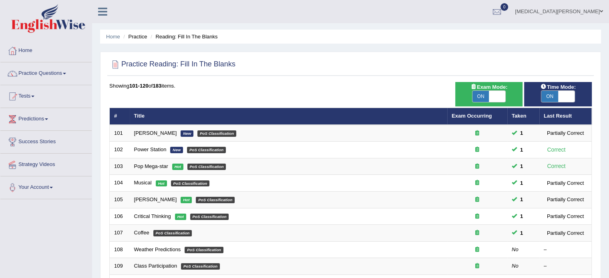
scroll to position [8, 0]
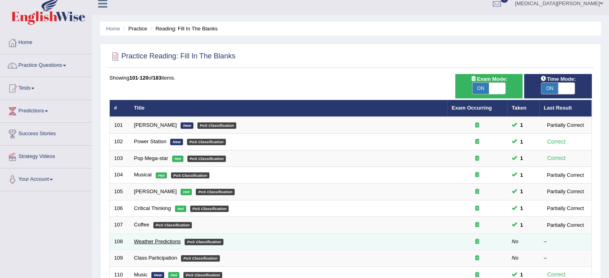
click at [149, 238] on link "Weather Predictions" at bounding box center [157, 241] width 47 height 6
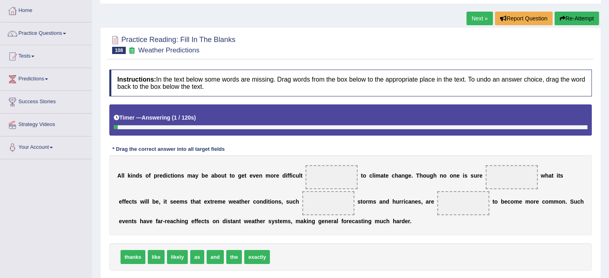
scroll to position [44, 0]
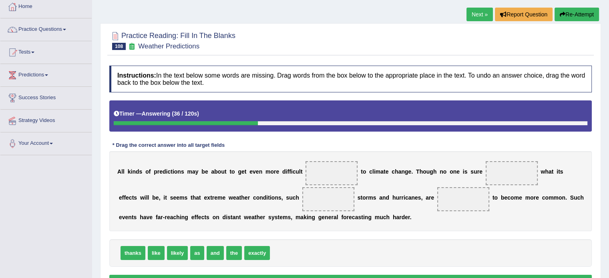
drag, startPoint x: 128, startPoint y: 254, endPoint x: 321, endPoint y: 174, distance: 208.8
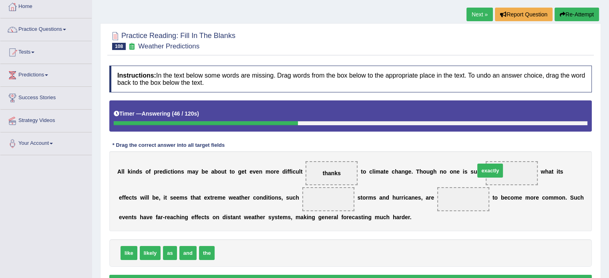
drag, startPoint x: 220, startPoint y: 255, endPoint x: 480, endPoint y: 173, distance: 272.4
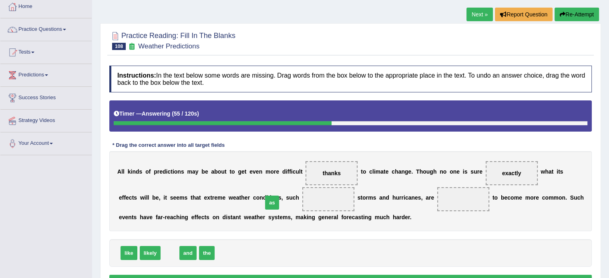
drag, startPoint x: 166, startPoint y: 255, endPoint x: 268, endPoint y: 204, distance: 113.4
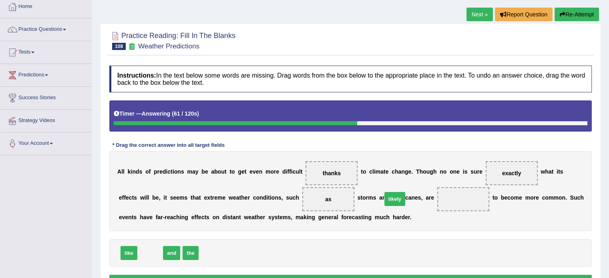
drag, startPoint x: 144, startPoint y: 254, endPoint x: 388, endPoint y: 202, distance: 249.2
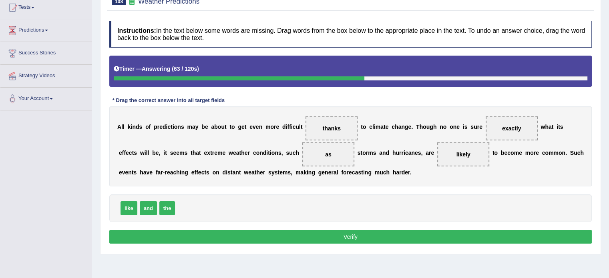
click at [356, 233] on button "Verify" at bounding box center [350, 237] width 482 height 14
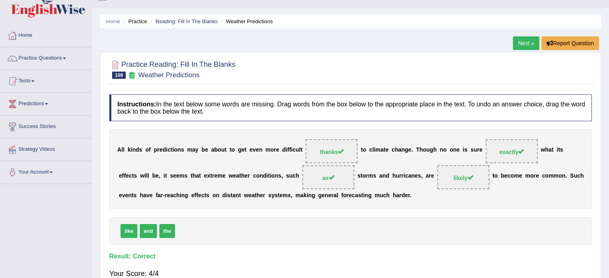
scroll to position [0, 0]
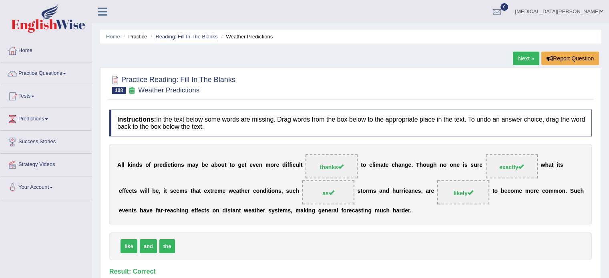
click at [179, 36] on link "Reading: Fill In The Blanks" at bounding box center [186, 37] width 62 height 6
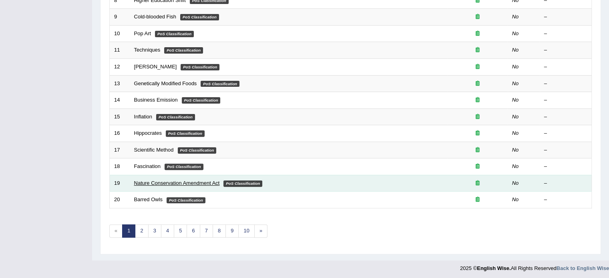
scroll to position [249, 0]
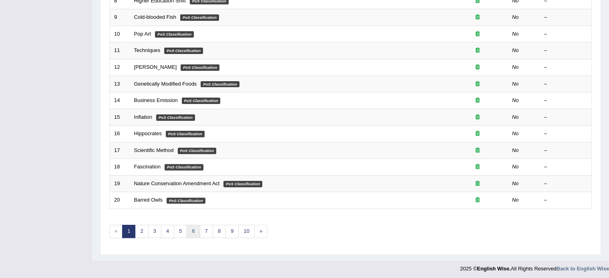
click at [190, 227] on link "6" at bounding box center [192, 231] width 13 height 13
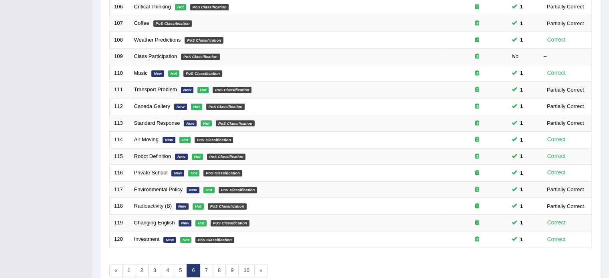
scroll to position [249, 0]
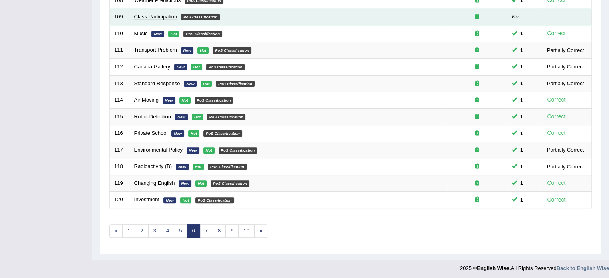
click at [158, 16] on link "Class Participation" at bounding box center [155, 17] width 43 height 6
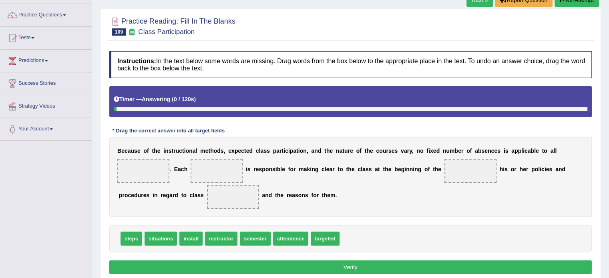
scroll to position [59, 0]
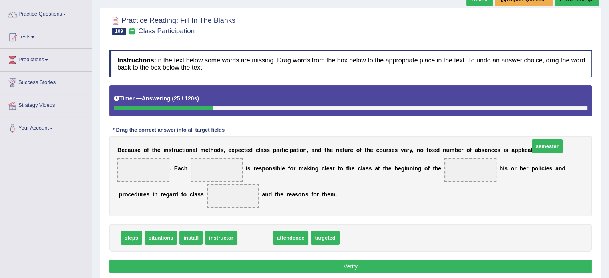
drag, startPoint x: 250, startPoint y: 254, endPoint x: 541, endPoint y: 162, distance: 305.7
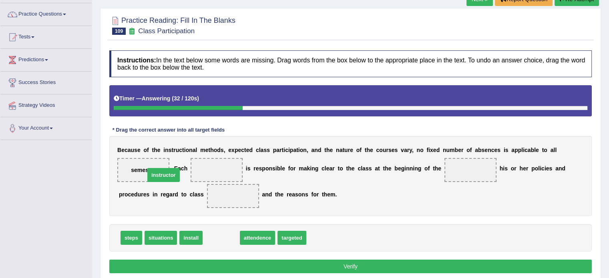
drag, startPoint x: 214, startPoint y: 249, endPoint x: 156, endPoint y: 186, distance: 85.2
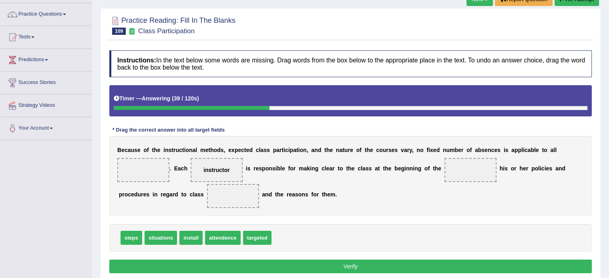
drag, startPoint x: 549, startPoint y: 158, endPoint x: 394, endPoint y: 184, distance: 157.3
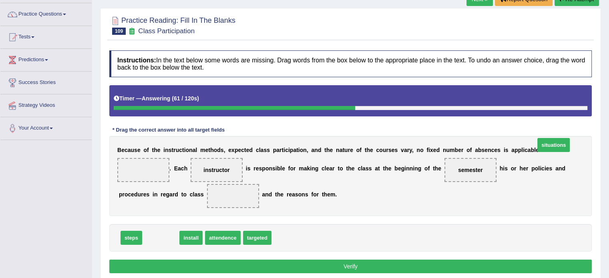
drag, startPoint x: 158, startPoint y: 250, endPoint x: 551, endPoint y: 156, distance: 403.6
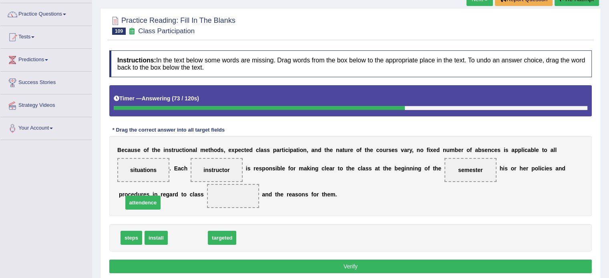
drag, startPoint x: 186, startPoint y: 252, endPoint x: 141, endPoint y: 217, distance: 57.0
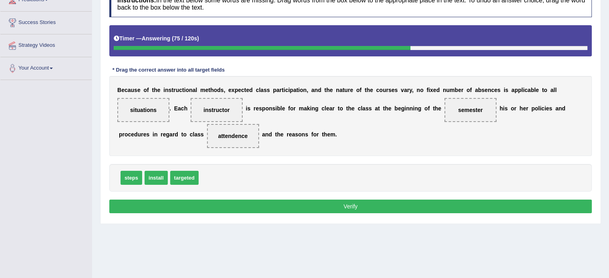
scroll to position [120, 0]
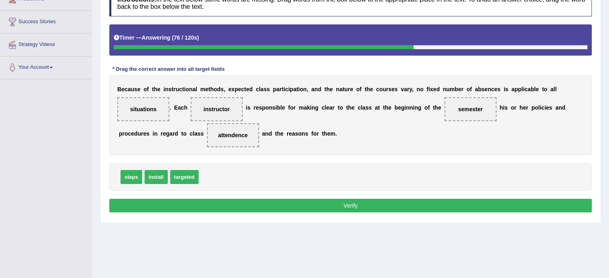
click at [231, 212] on button "Verify" at bounding box center [350, 206] width 482 height 14
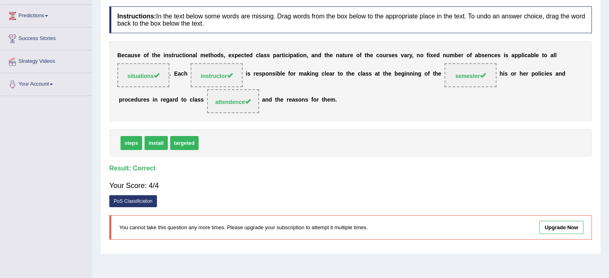
scroll to position [0, 0]
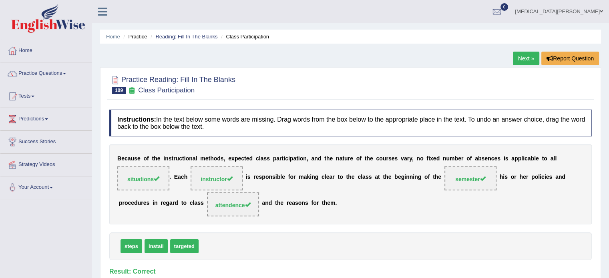
drag, startPoint x: 538, startPoint y: 162, endPoint x: 394, endPoint y: 193, distance: 147.3
click at [394, 193] on div "B e c a u s e o f t h e i n s t r u c t i o n a l m e t h o d s , e x p e c t e…" at bounding box center [350, 184] width 482 height 80
click at [455, 182] on span "semester" at bounding box center [470, 179] width 30 height 6
click at [182, 34] on link "Reading: Fill In The Blanks" at bounding box center [186, 37] width 62 height 6
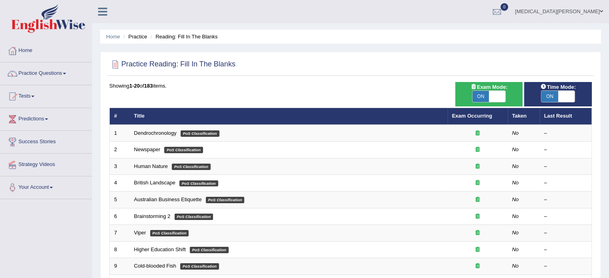
scroll to position [249, 0]
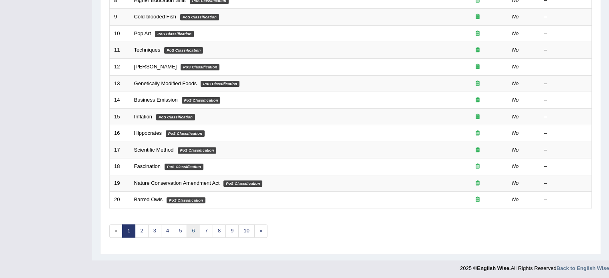
click at [189, 230] on link "6" at bounding box center [192, 230] width 13 height 13
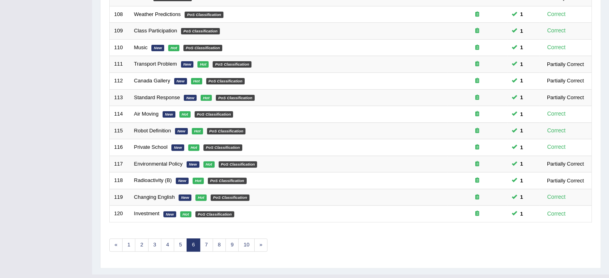
scroll to position [249, 0]
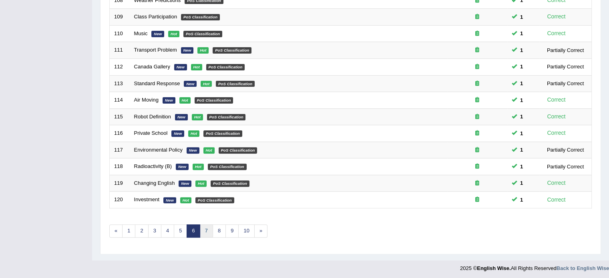
click at [204, 228] on link "7" at bounding box center [206, 230] width 13 height 13
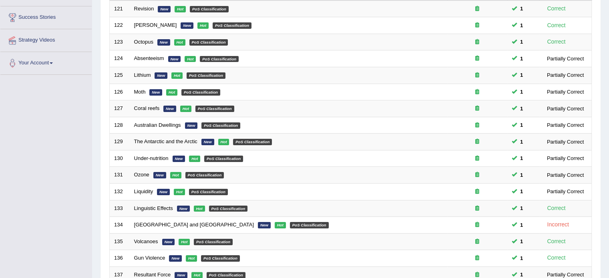
scroll to position [249, 0]
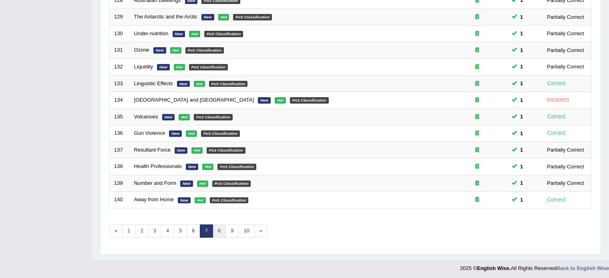
click at [218, 232] on link "8" at bounding box center [218, 230] width 13 height 13
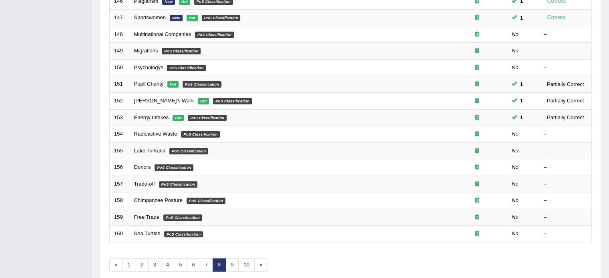
scroll to position [238, 0]
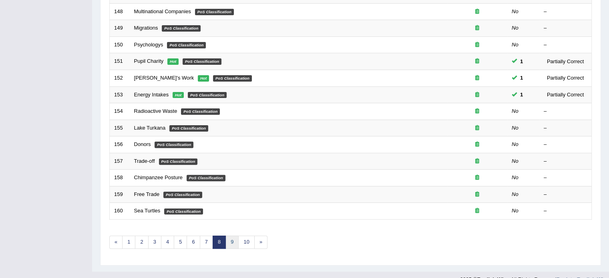
click at [231, 238] on link "9" at bounding box center [231, 242] width 13 height 13
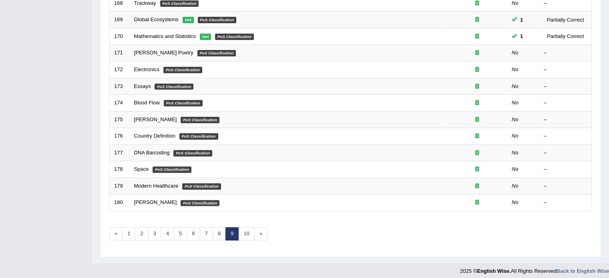
scroll to position [249, 0]
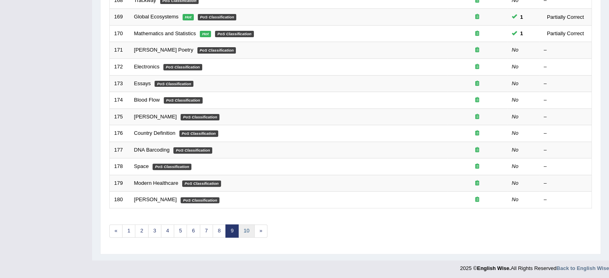
click at [245, 232] on link "10" at bounding box center [246, 230] width 16 height 13
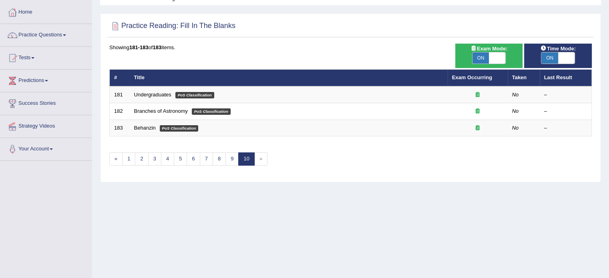
scroll to position [34, 0]
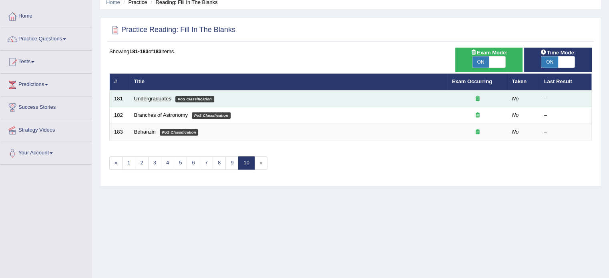
click at [151, 99] on link "Undergraduates" at bounding box center [152, 99] width 37 height 6
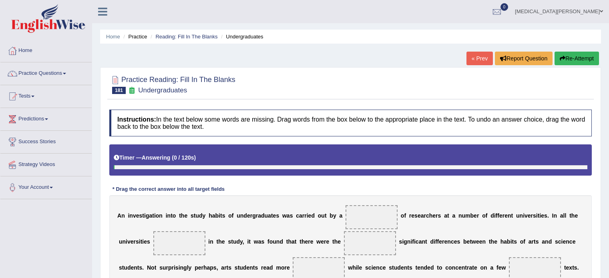
click at [151, 99] on div "Practice Reading: Fill In The Blanks 181 Undergraduates" at bounding box center [350, 86] width 486 height 28
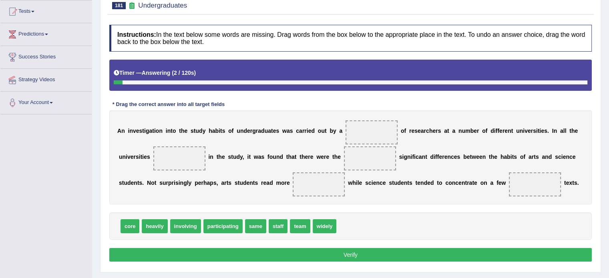
scroll to position [86, 0]
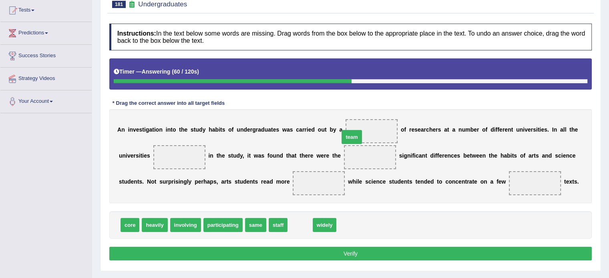
drag, startPoint x: 293, startPoint y: 224, endPoint x: 345, endPoint y: 136, distance: 102.0
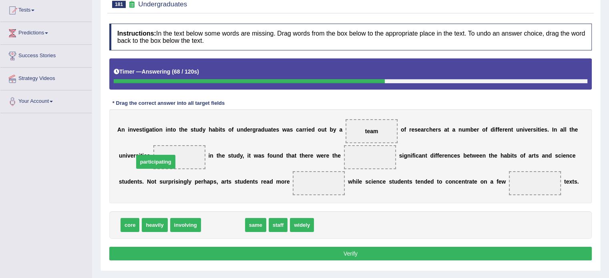
drag, startPoint x: 212, startPoint y: 225, endPoint x: 145, endPoint y: 162, distance: 92.3
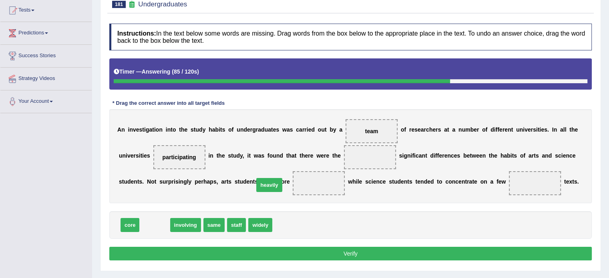
drag, startPoint x: 153, startPoint y: 222, endPoint x: 270, endPoint y: 184, distance: 123.2
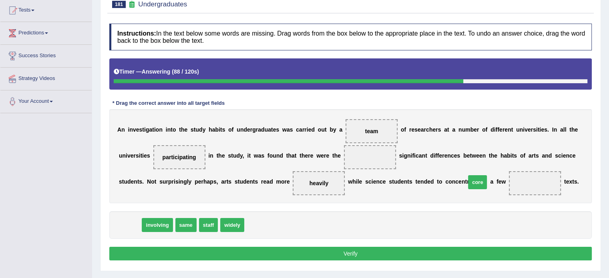
drag, startPoint x: 130, startPoint y: 225, endPoint x: 477, endPoint y: 182, distance: 350.0
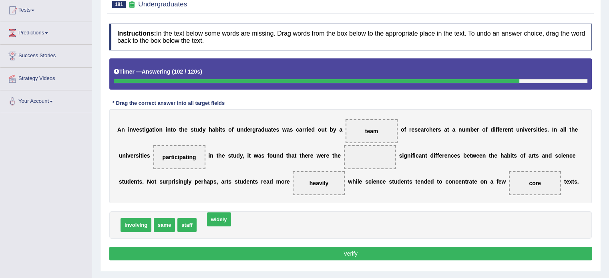
drag, startPoint x: 210, startPoint y: 223, endPoint x: 218, endPoint y: 218, distance: 9.8
drag, startPoint x: 163, startPoint y: 226, endPoint x: 315, endPoint y: 160, distance: 166.4
click at [277, 256] on button "Verify" at bounding box center [350, 254] width 482 height 14
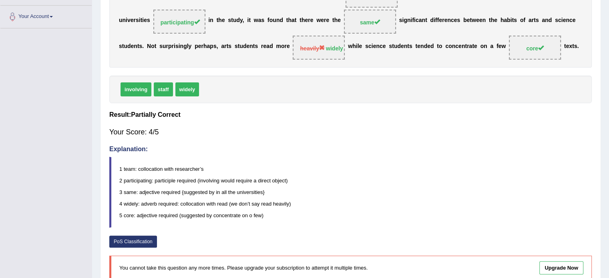
scroll to position [0, 0]
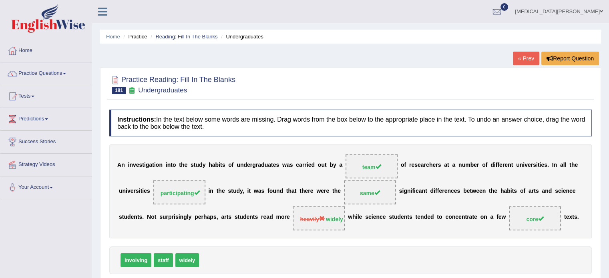
click at [196, 39] on link "Reading: Fill In The Blanks" at bounding box center [186, 37] width 62 height 6
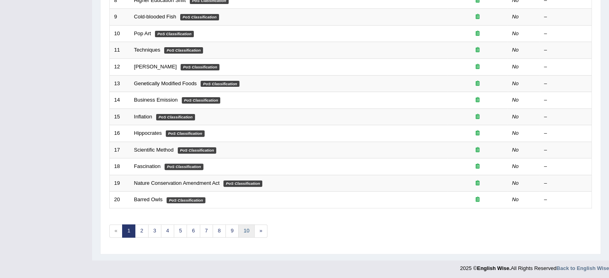
scroll to position [249, 0]
click at [243, 231] on link "10" at bounding box center [246, 231] width 16 height 13
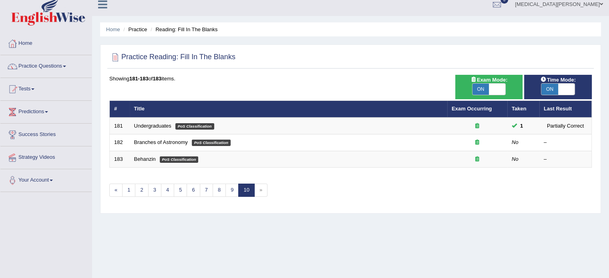
scroll to position [10, 0]
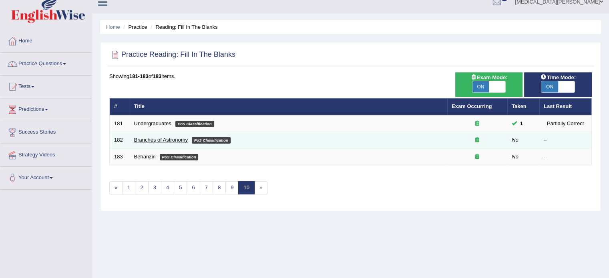
click at [138, 138] on link "Branches of Astronomy" at bounding box center [161, 140] width 54 height 6
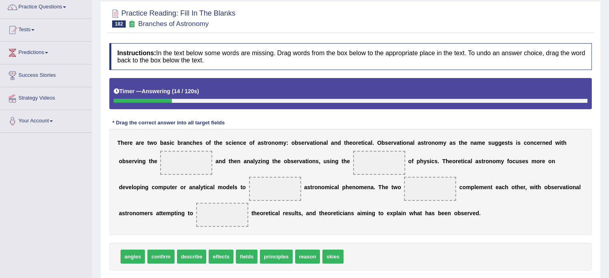
scroll to position [67, 0]
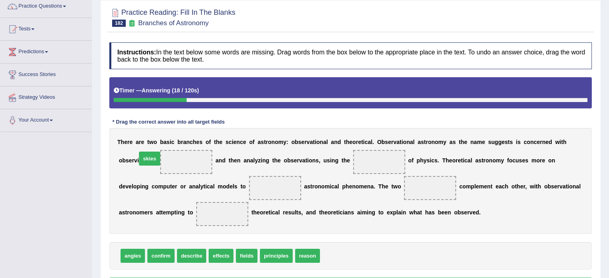
drag, startPoint x: 324, startPoint y: 253, endPoint x: 142, endPoint y: 156, distance: 206.6
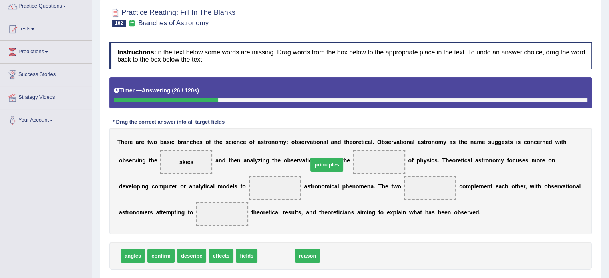
drag, startPoint x: 264, startPoint y: 254, endPoint x: 314, endPoint y: 164, distance: 103.9
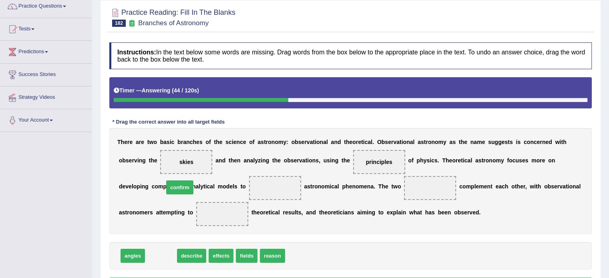
drag, startPoint x: 156, startPoint y: 252, endPoint x: 175, endPoint y: 185, distance: 70.2
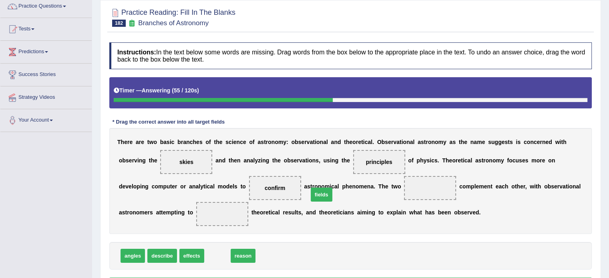
drag, startPoint x: 214, startPoint y: 256, endPoint x: 318, endPoint y: 195, distance: 120.7
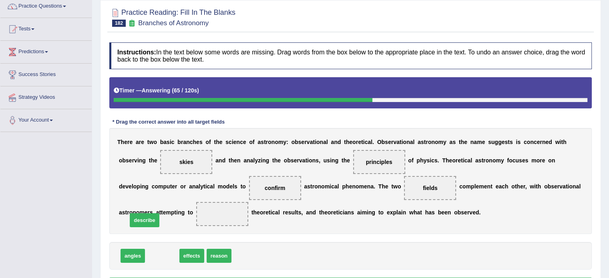
drag, startPoint x: 164, startPoint y: 253, endPoint x: 146, endPoint y: 218, distance: 39.9
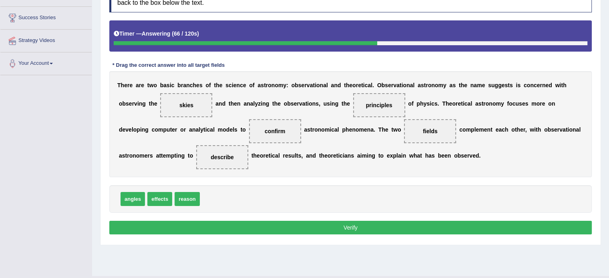
scroll to position [125, 0]
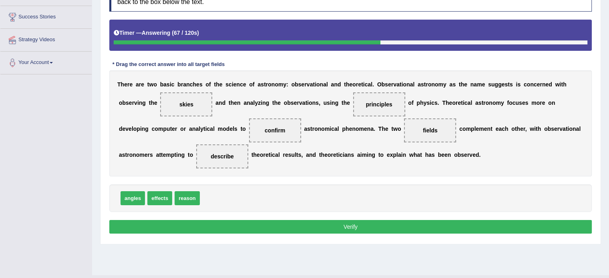
click at [242, 225] on button "Verify" at bounding box center [350, 227] width 482 height 14
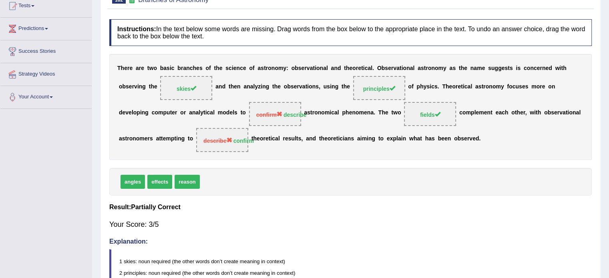
scroll to position [0, 0]
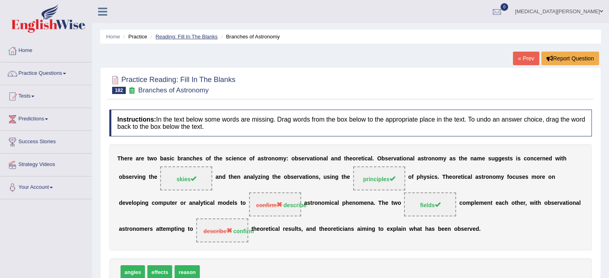
click at [179, 35] on link "Reading: Fill In The Blanks" at bounding box center [186, 37] width 62 height 6
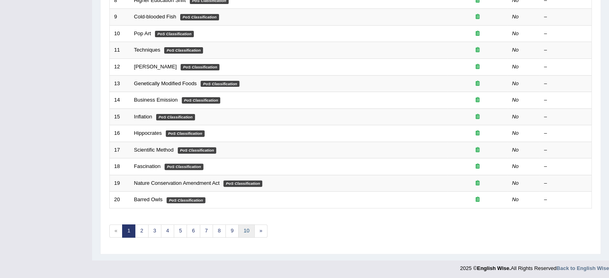
click at [245, 227] on link "10" at bounding box center [246, 230] width 16 height 13
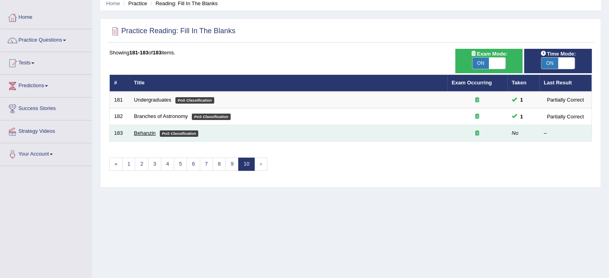
click at [149, 134] on link "Behanzin" at bounding box center [145, 133] width 22 height 6
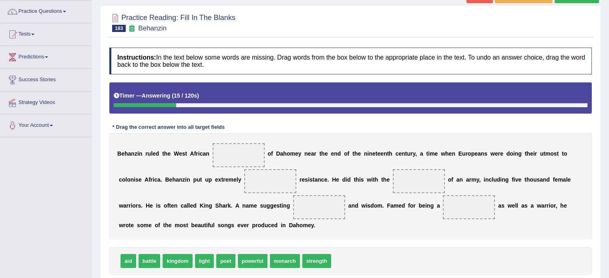
scroll to position [65, 0]
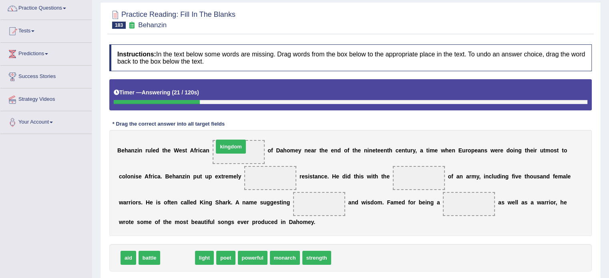
drag, startPoint x: 178, startPoint y: 259, endPoint x: 231, endPoint y: 148, distance: 123.3
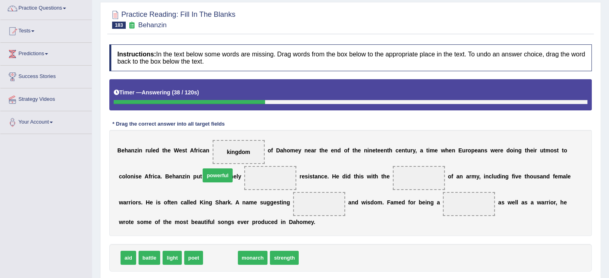
drag, startPoint x: 219, startPoint y: 259, endPoint x: 216, endPoint y: 176, distance: 82.5
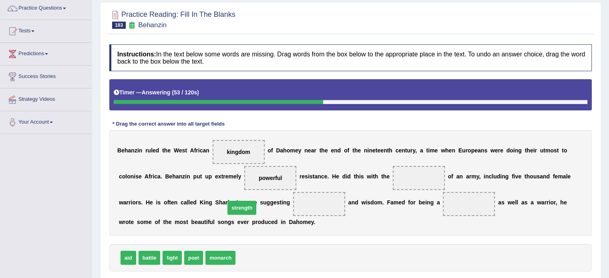
drag, startPoint x: 238, startPoint y: 256, endPoint x: 226, endPoint y: 208, distance: 49.8
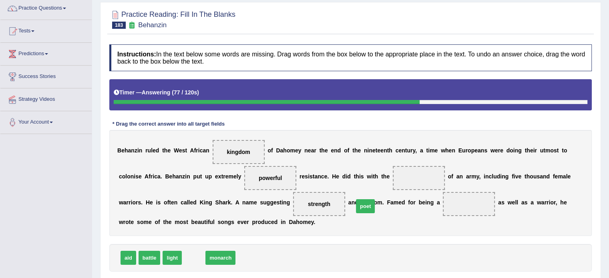
drag, startPoint x: 190, startPoint y: 259, endPoint x: 362, endPoint y: 207, distance: 179.4
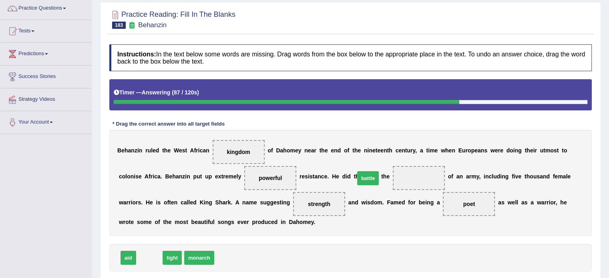
drag, startPoint x: 153, startPoint y: 259, endPoint x: 371, endPoint y: 179, distance: 232.5
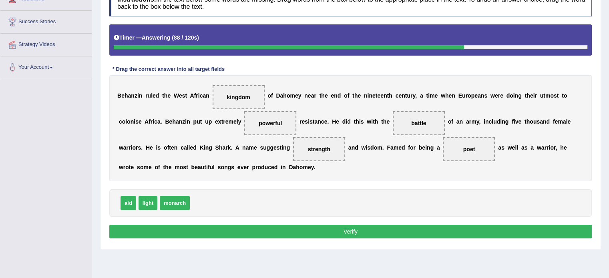
scroll to position [121, 0]
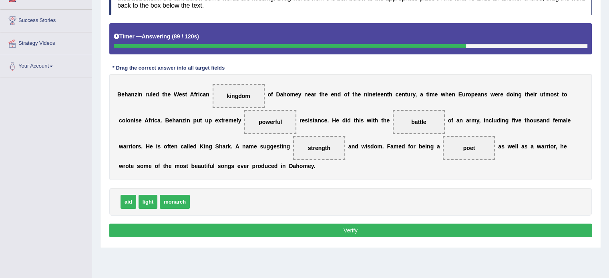
click at [310, 233] on button "Verify" at bounding box center [350, 231] width 482 height 14
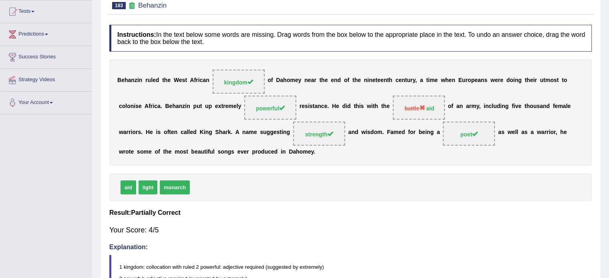
scroll to position [85, 0]
